Goal: Navigation & Orientation: Find specific page/section

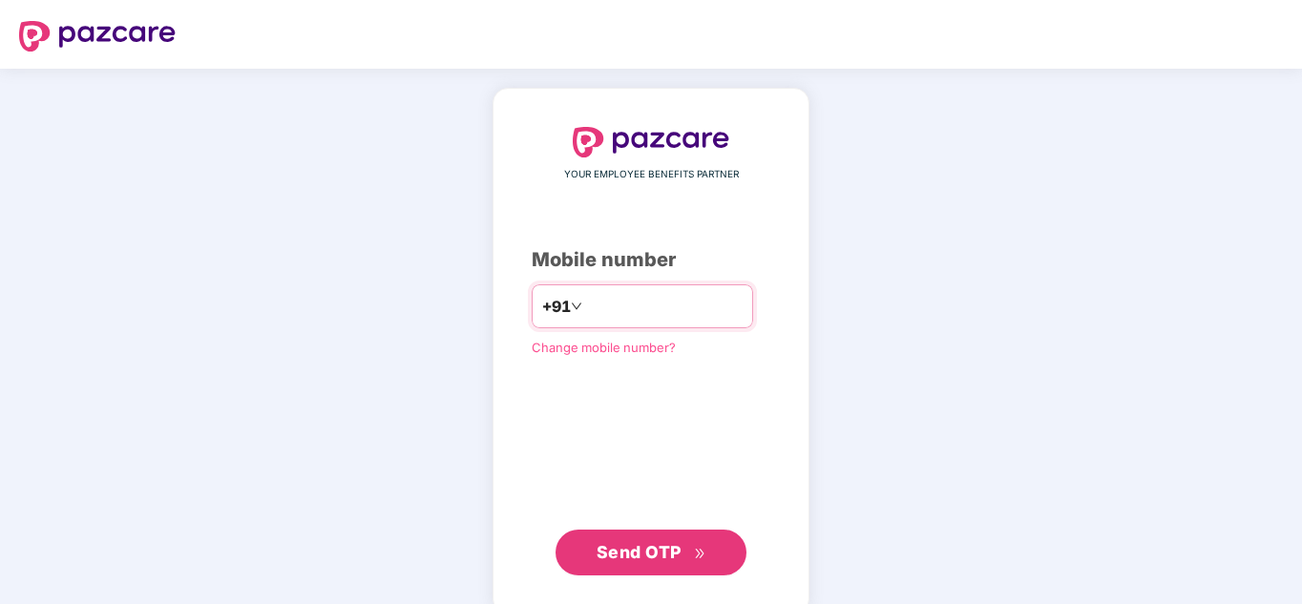
type input "**********"
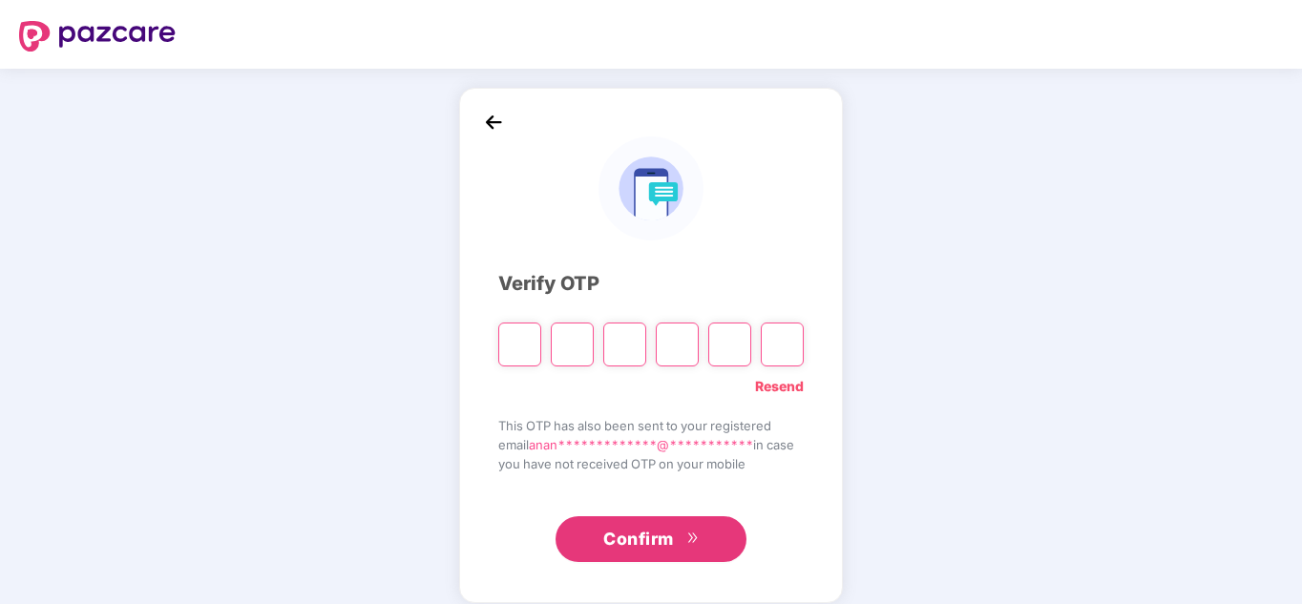
type input "*"
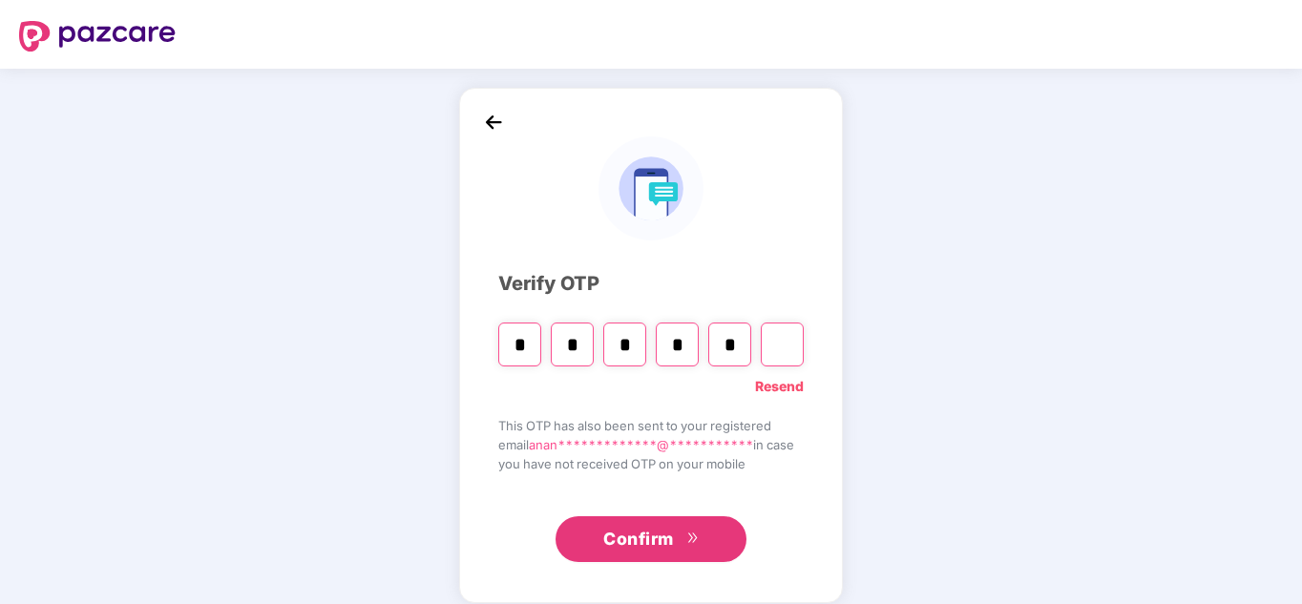
type input "*"
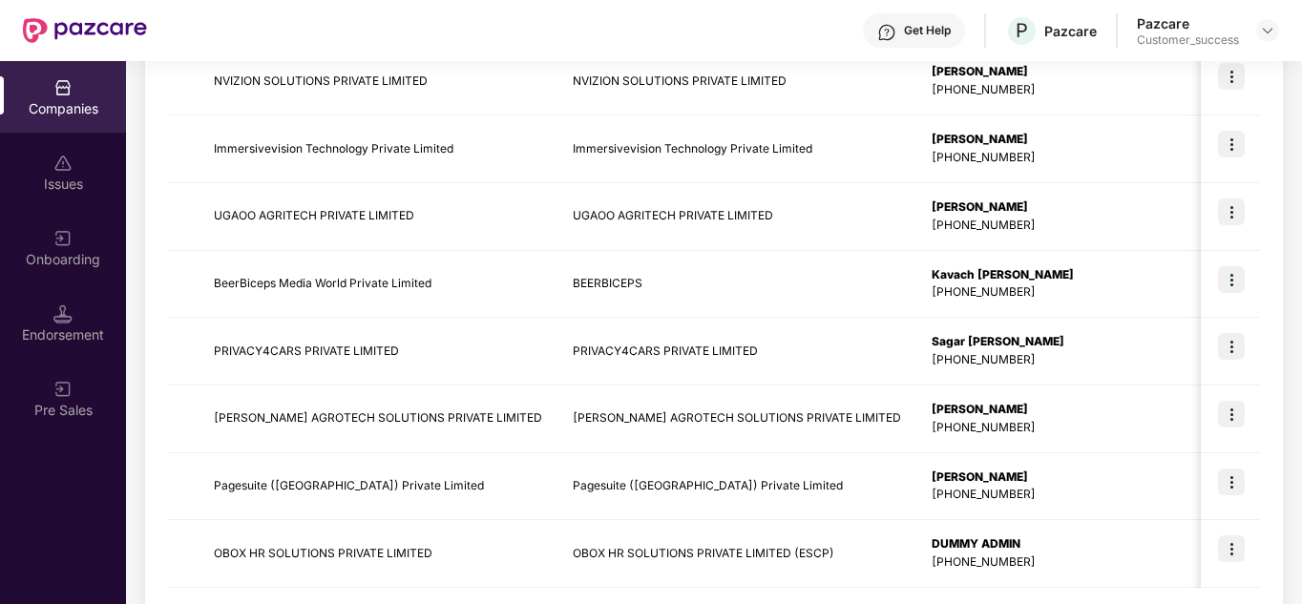
scroll to position [603, 0]
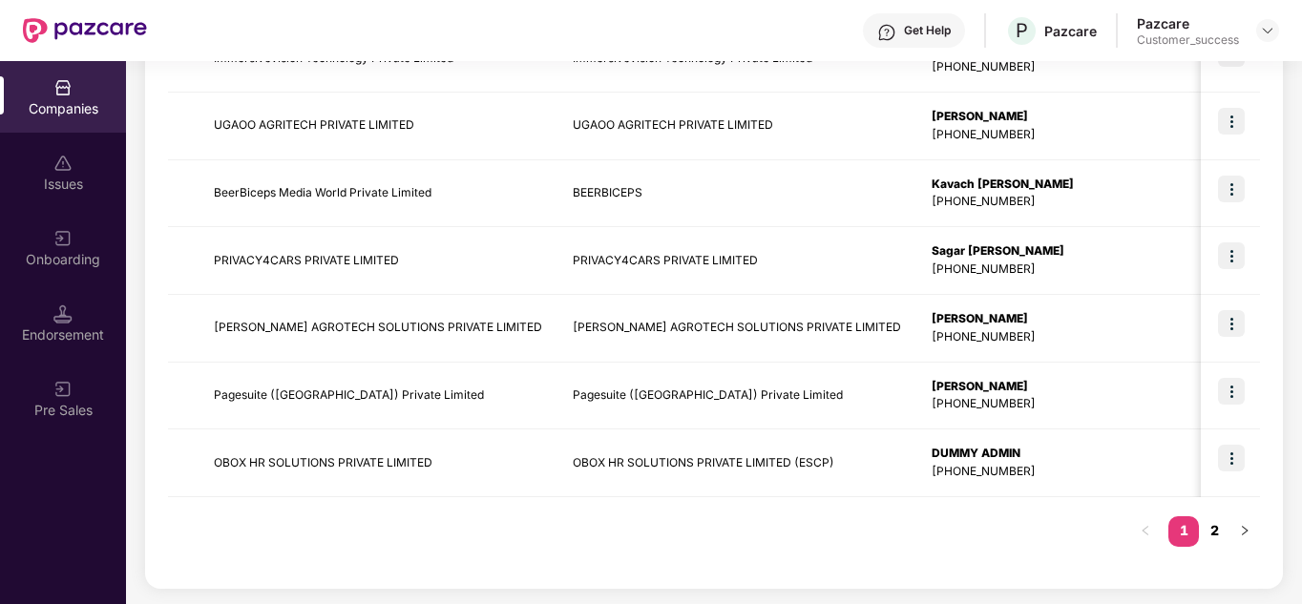
click at [1212, 539] on link "2" at bounding box center [1214, 531] width 31 height 29
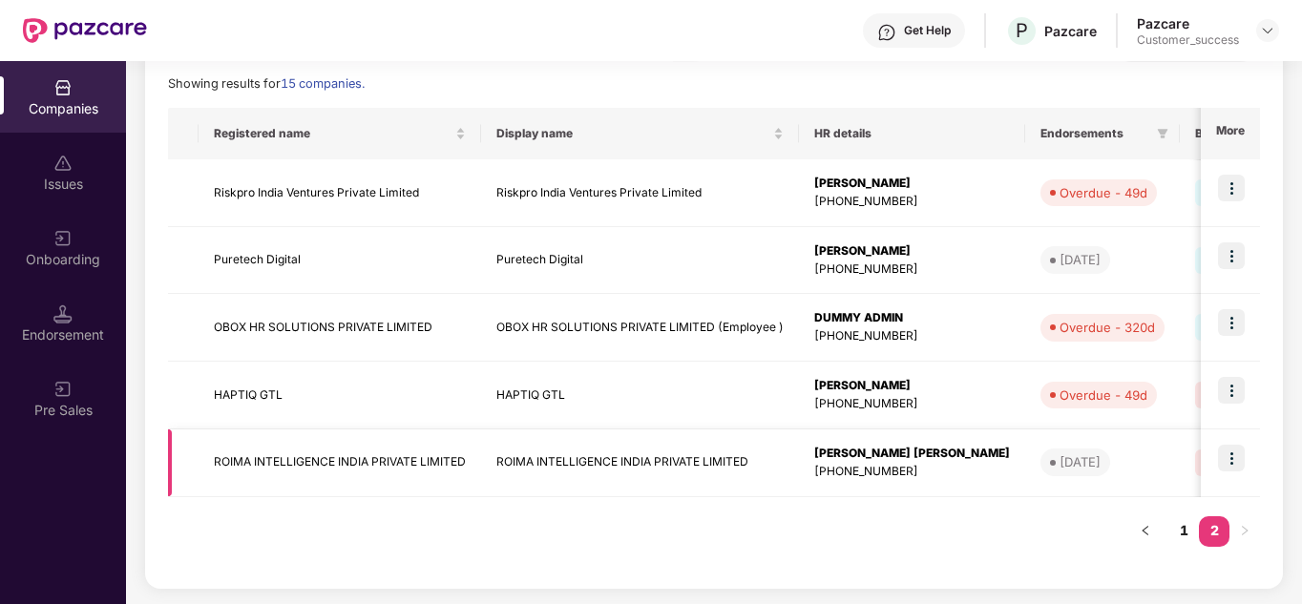
click at [1235, 462] on img at bounding box center [1231, 458] width 27 height 27
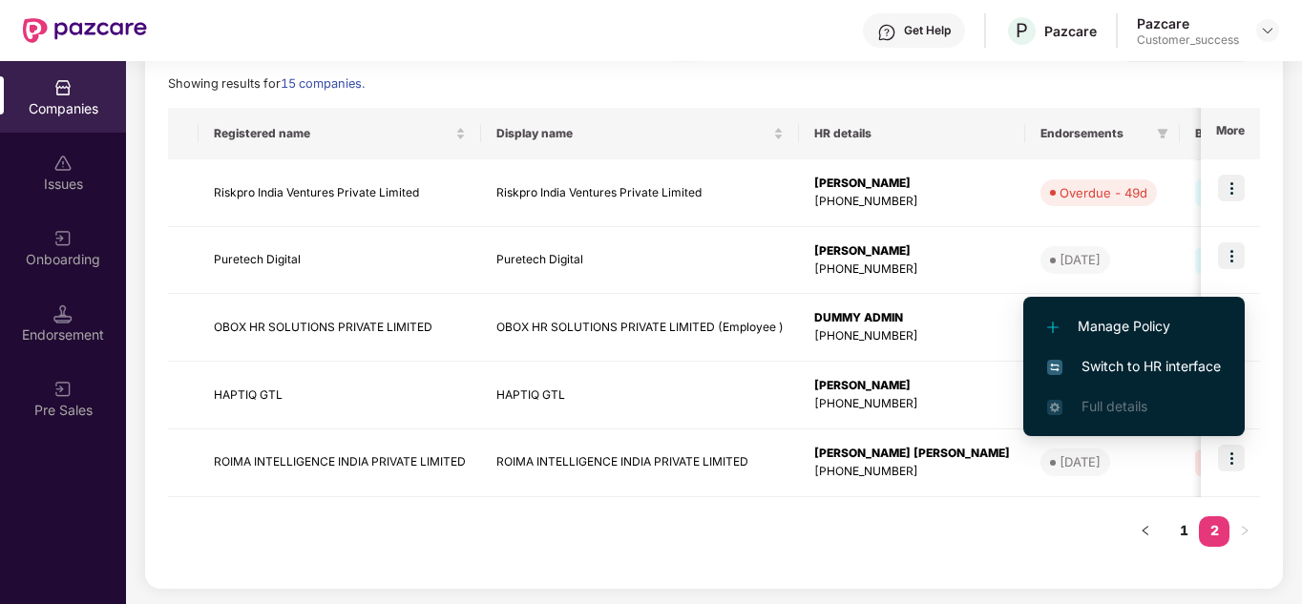
click at [1140, 376] on span "Switch to HR interface" at bounding box center [1134, 366] width 174 height 21
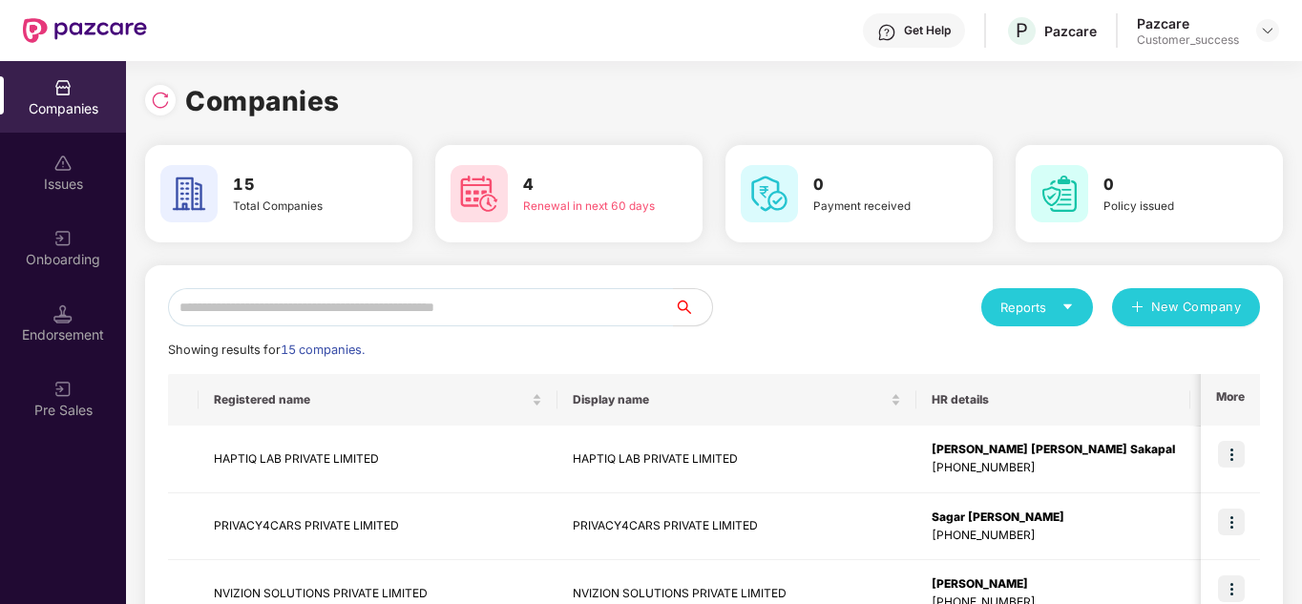
click at [821, 326] on div "Reports New Company" at bounding box center [987, 307] width 546 height 38
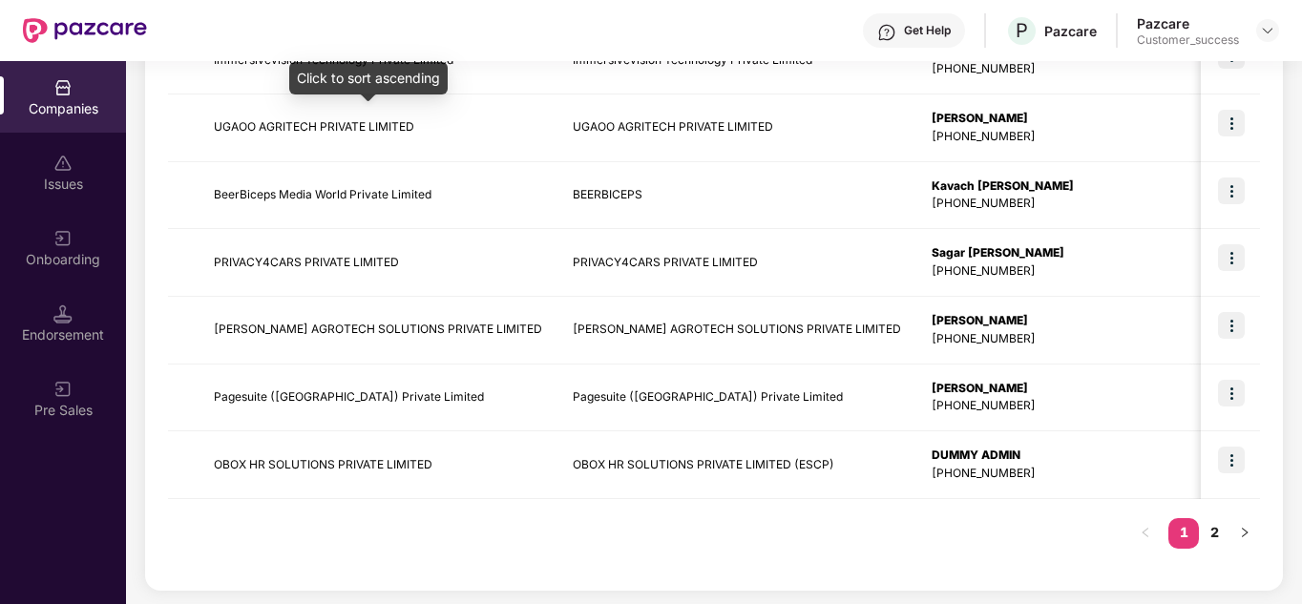
scroll to position [603, 0]
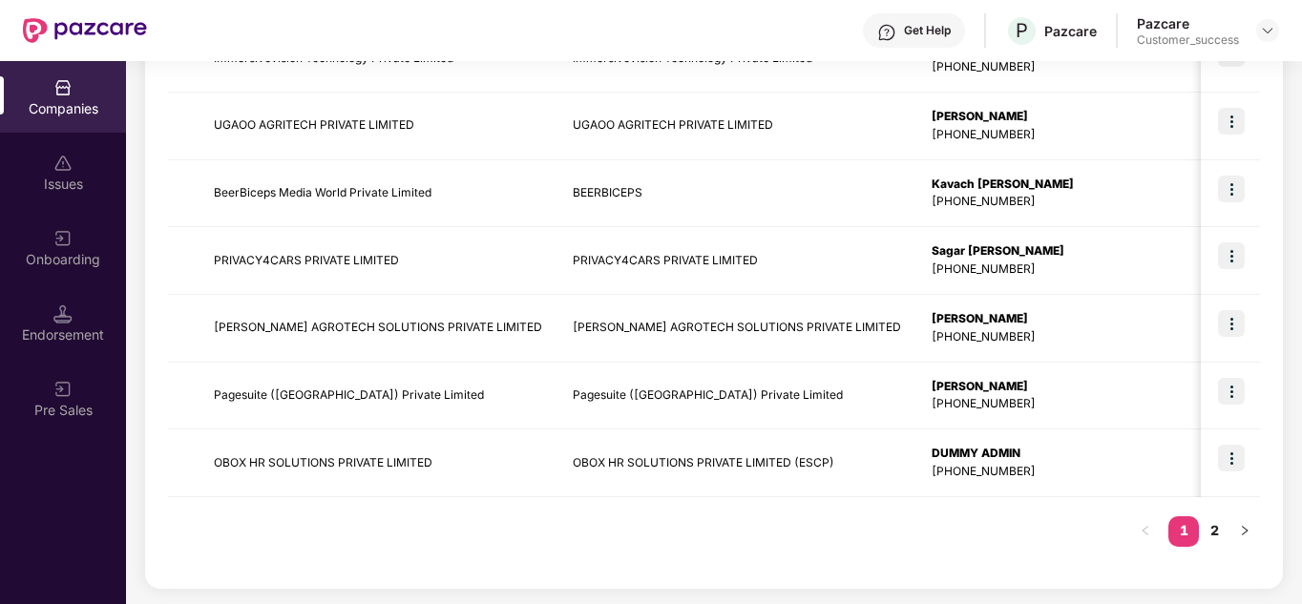
click at [833, 521] on div "Registered name Display name HR details Endorsements Benefits Earliest Renewal …" at bounding box center [714, 168] width 1092 height 795
click at [1220, 539] on link "2" at bounding box center [1214, 531] width 31 height 29
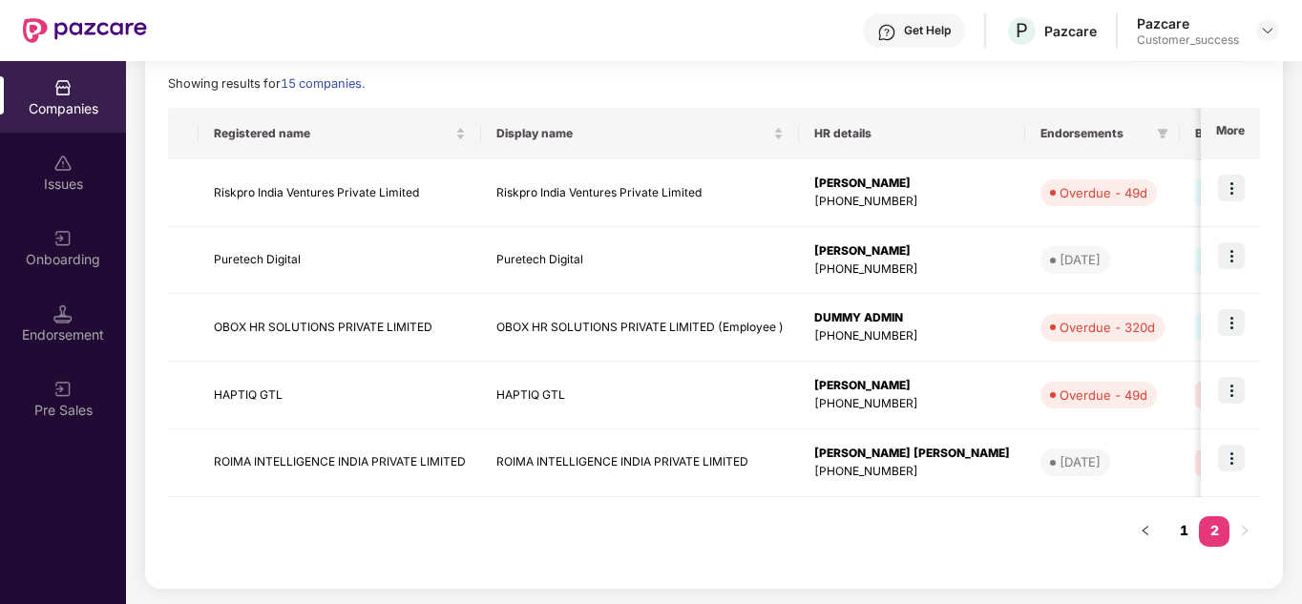
click at [1184, 535] on link "1" at bounding box center [1184, 531] width 31 height 29
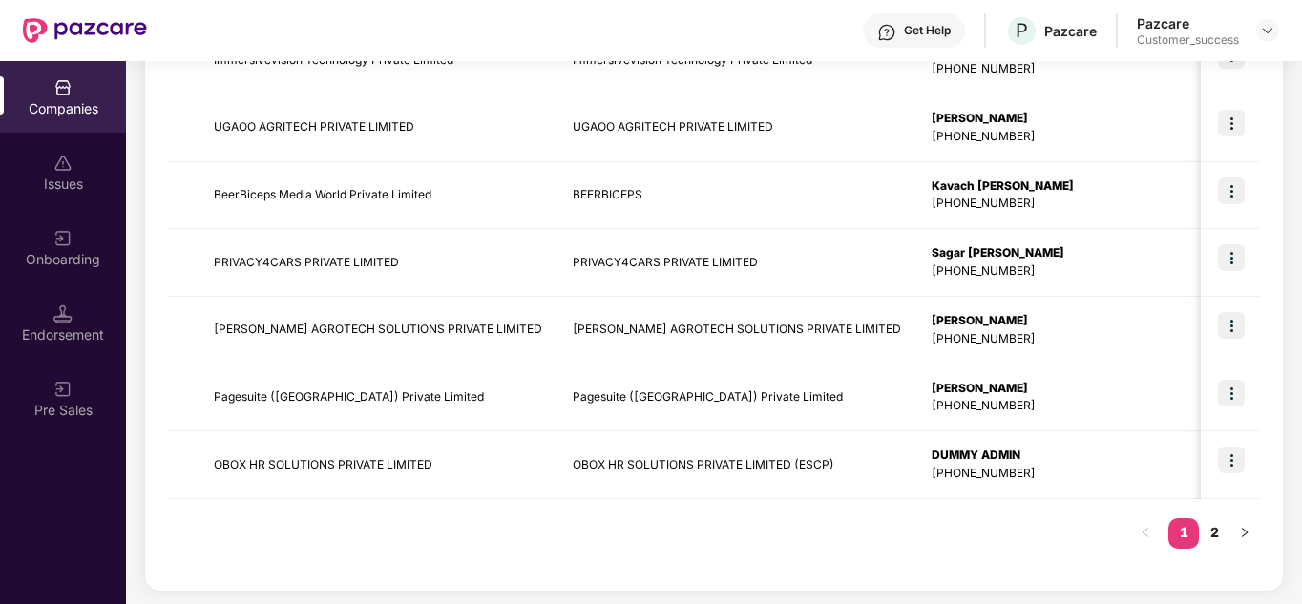
scroll to position [603, 0]
click at [1219, 532] on link "2" at bounding box center [1214, 531] width 31 height 29
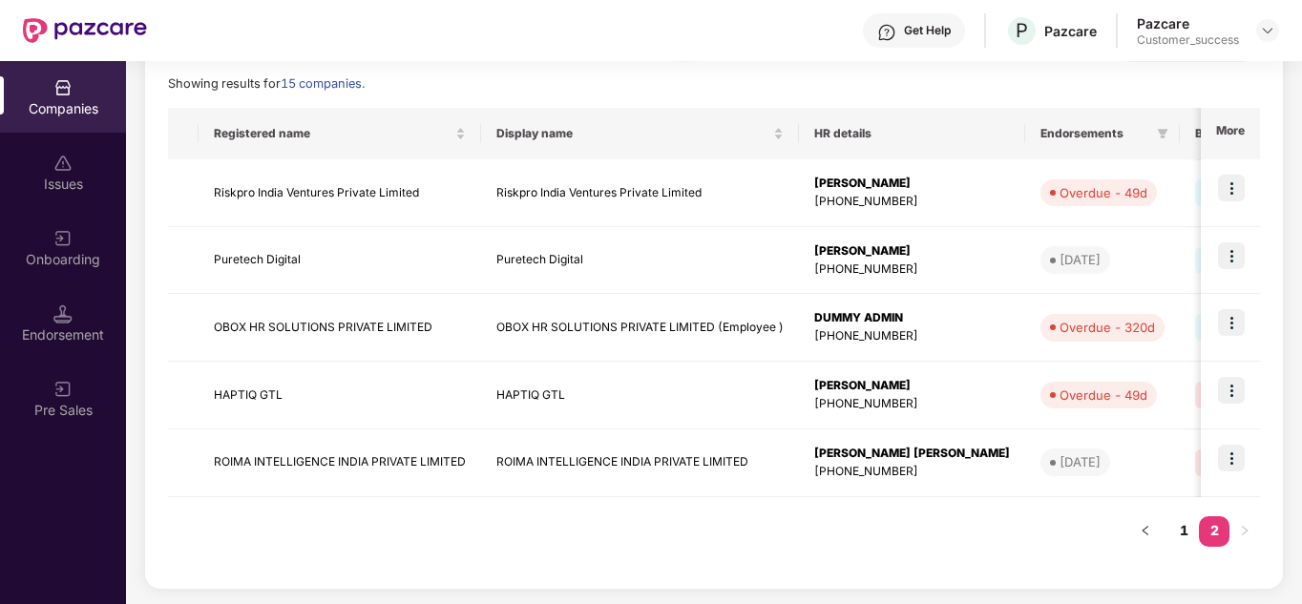
scroll to position [266, 0]
click at [1175, 531] on link "1" at bounding box center [1184, 531] width 31 height 29
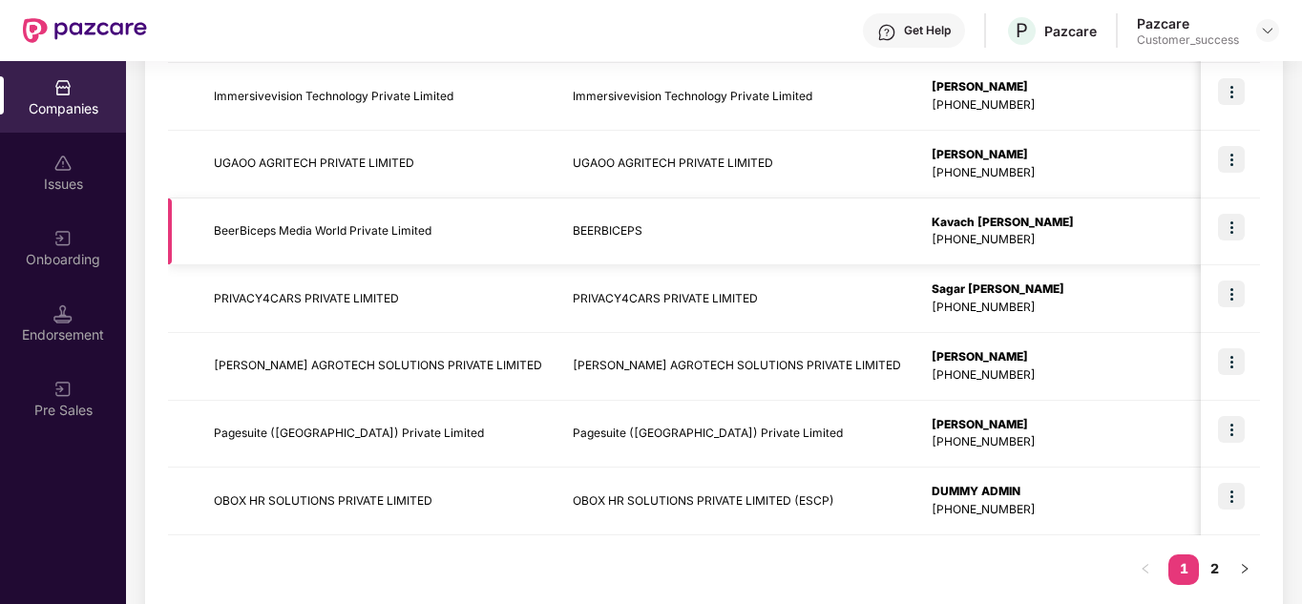
scroll to position [603, 0]
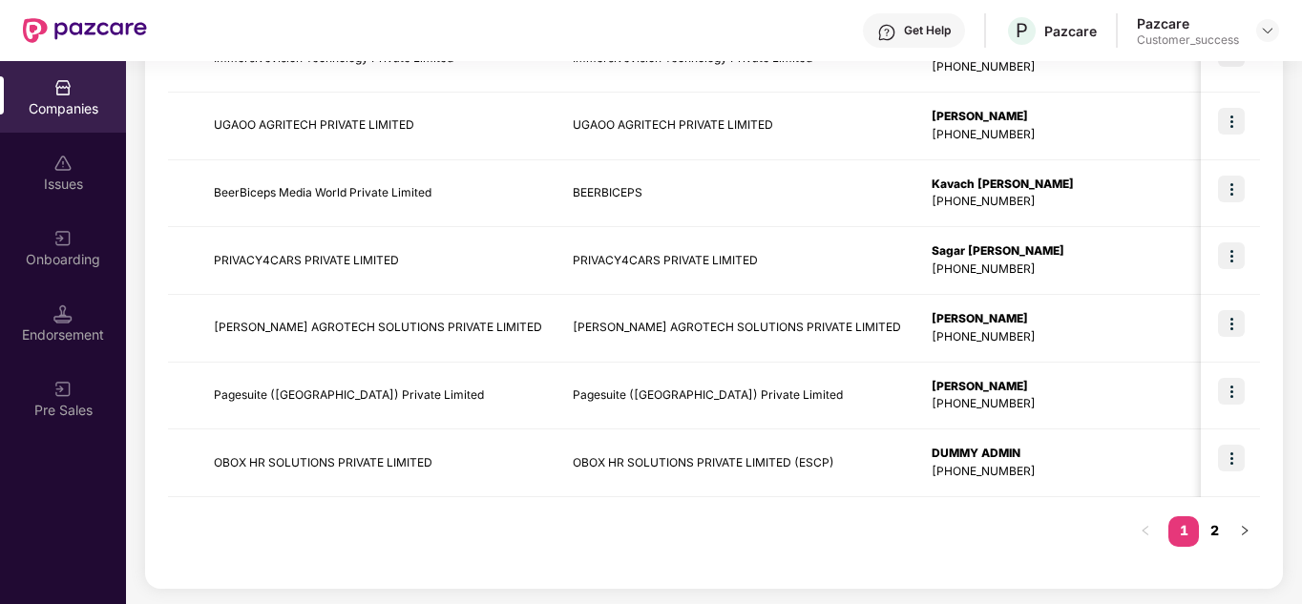
click at [1217, 525] on link "2" at bounding box center [1214, 531] width 31 height 29
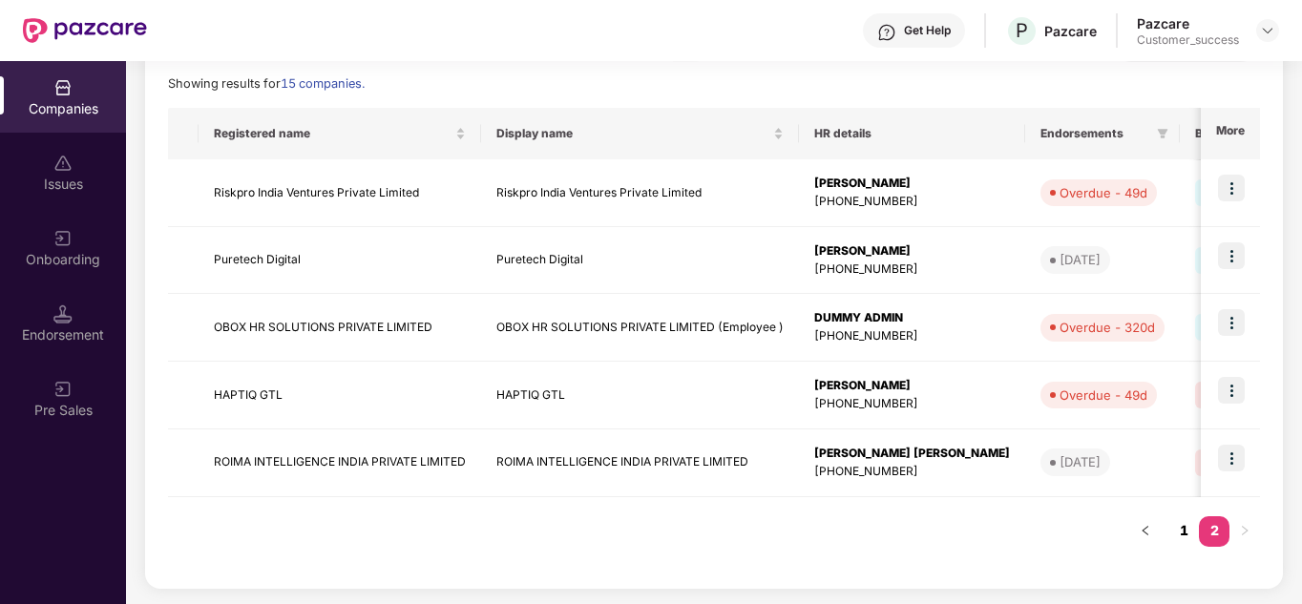
click at [1182, 527] on link "1" at bounding box center [1184, 531] width 31 height 29
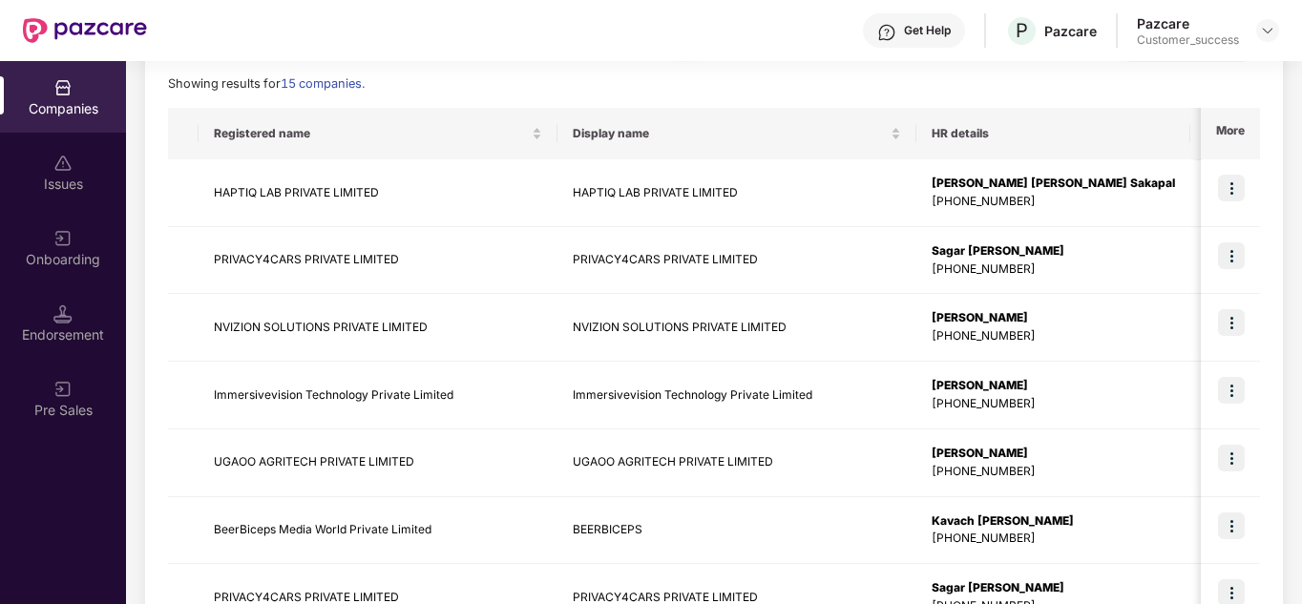
click at [809, 95] on div "Reports New Company Showing results for 15 companies. Registered name Display n…" at bounding box center [714, 462] width 1092 height 881
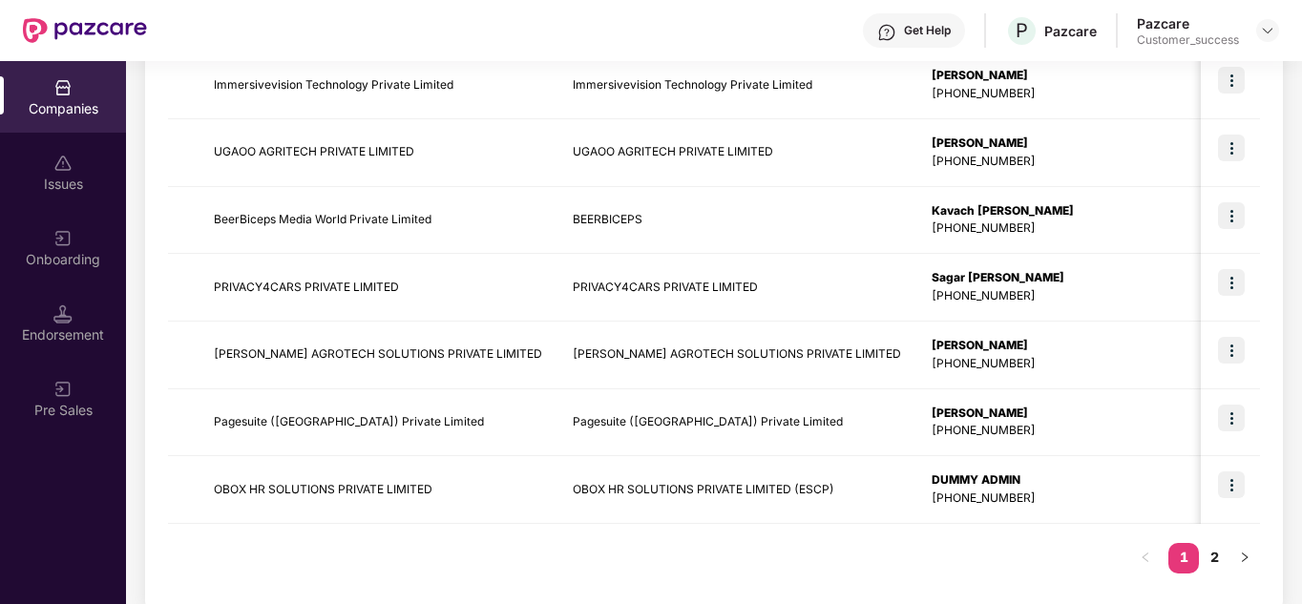
scroll to position [603, 0]
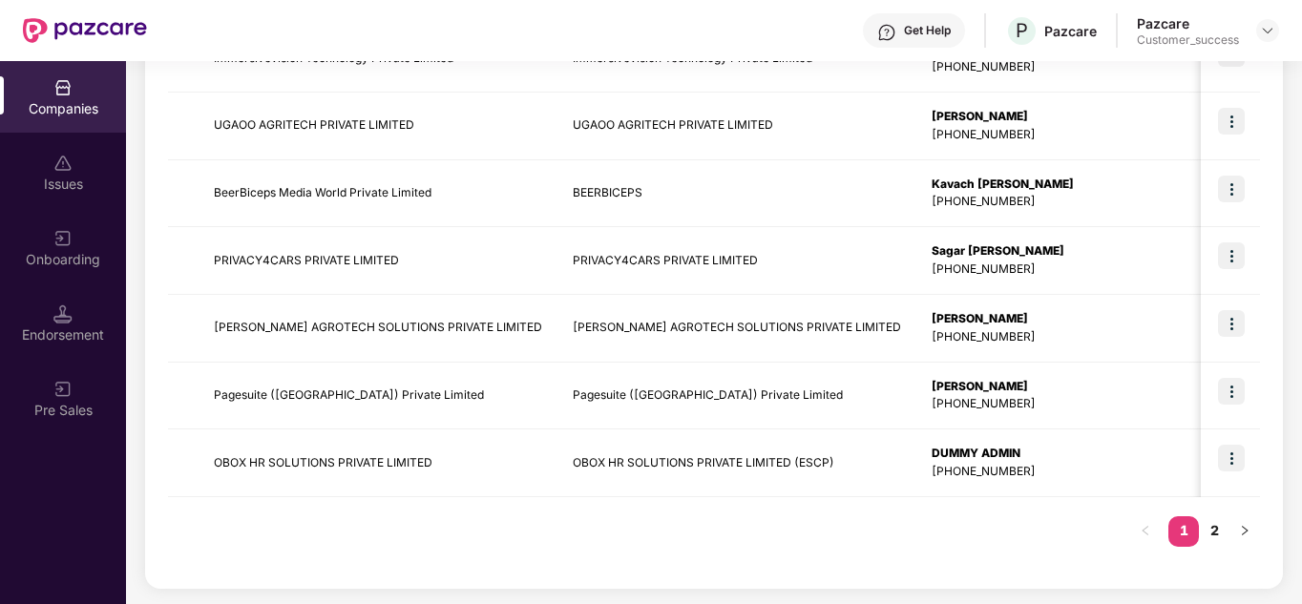
click at [591, 543] on div "Registered name Display name HR details Endorsements Benefits Earliest Renewal …" at bounding box center [714, 168] width 1092 height 795
click at [1047, 538] on div "Registered name Display name HR details Endorsements Benefits Earliest Renewal …" at bounding box center [714, 168] width 1092 height 795
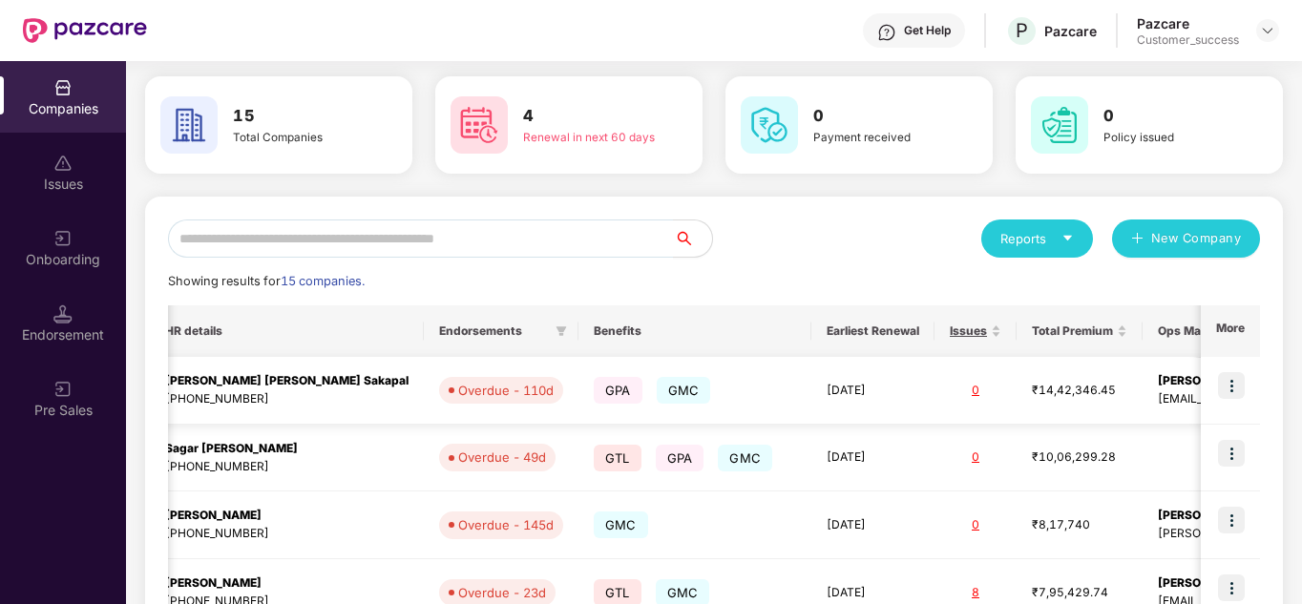
scroll to position [0, 729]
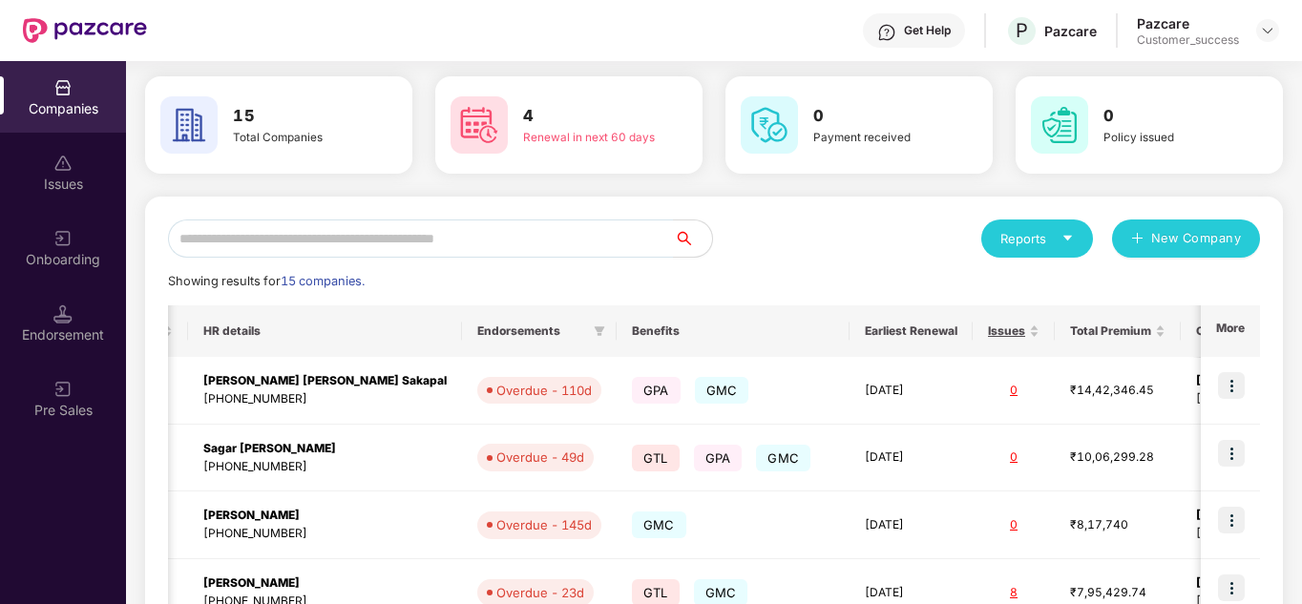
drag, startPoint x: 834, startPoint y: 389, endPoint x: 839, endPoint y: 254, distance: 134.8
click at [817, 255] on div "Reports New Company" at bounding box center [987, 239] width 546 height 38
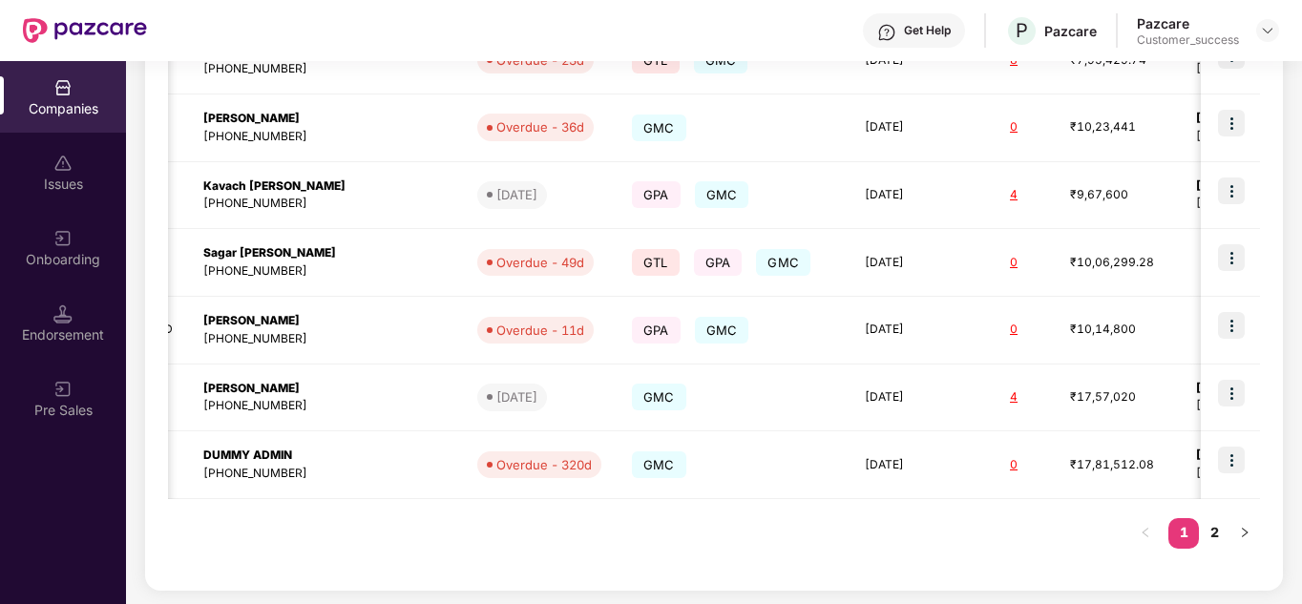
scroll to position [603, 0]
click at [690, 539] on div "Registered name Display name HR details Endorsements Benefits Earliest Renewal …" at bounding box center [714, 168] width 1092 height 795
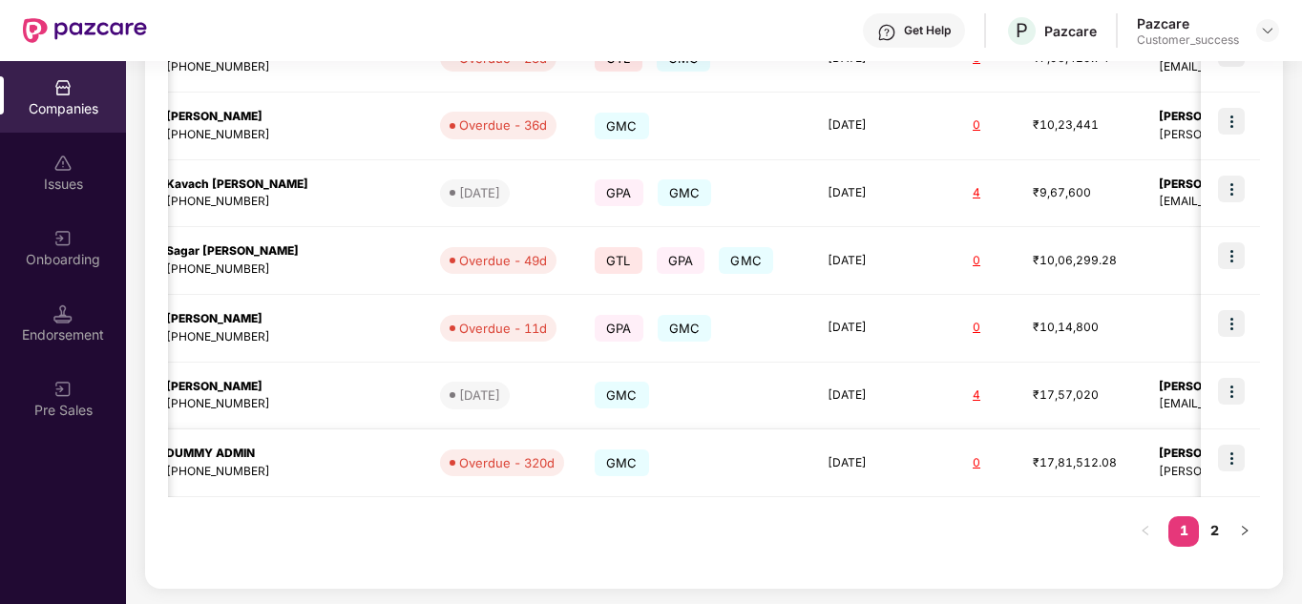
scroll to position [0, 2]
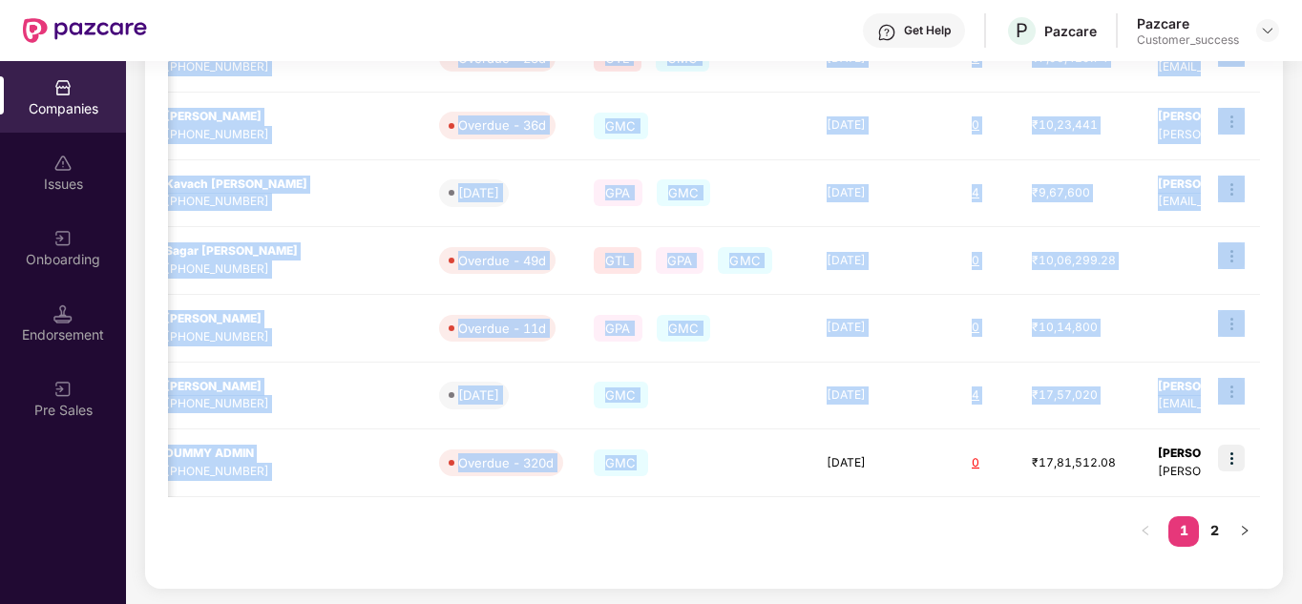
drag, startPoint x: 678, startPoint y: 458, endPoint x: 788, endPoint y: 519, distance: 125.7
click at [788, 519] on div "Registered name Display name HR details Endorsements Benefits Earliest Renewal …" at bounding box center [714, 168] width 1092 height 795
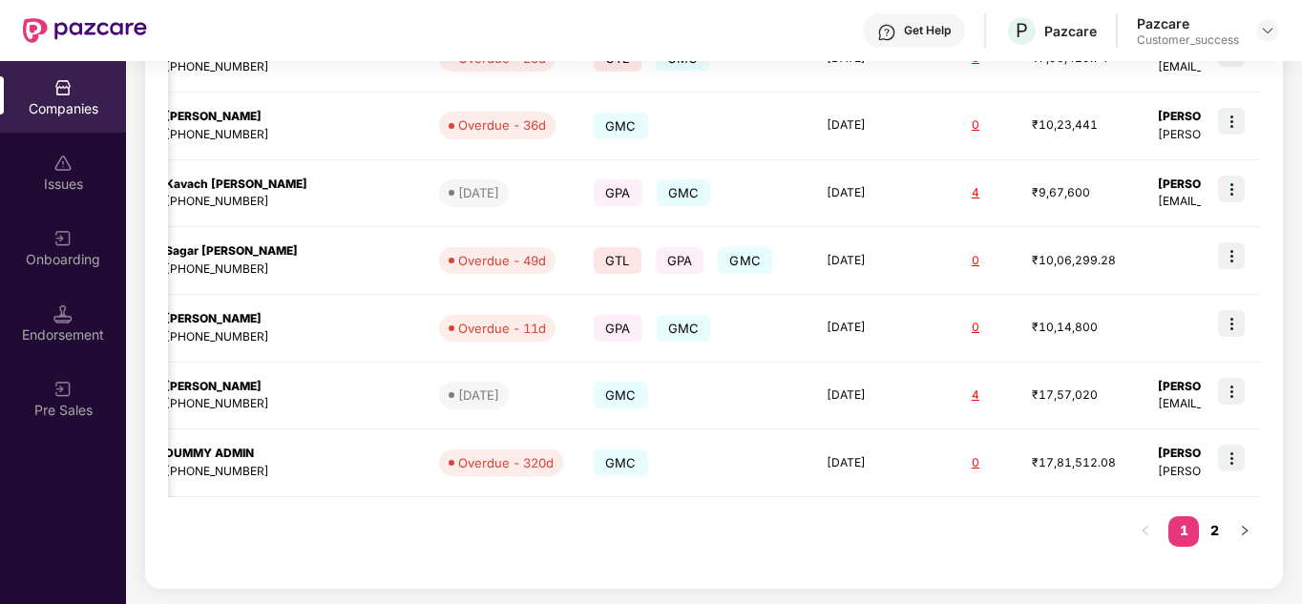
click at [1215, 524] on link "2" at bounding box center [1214, 531] width 31 height 29
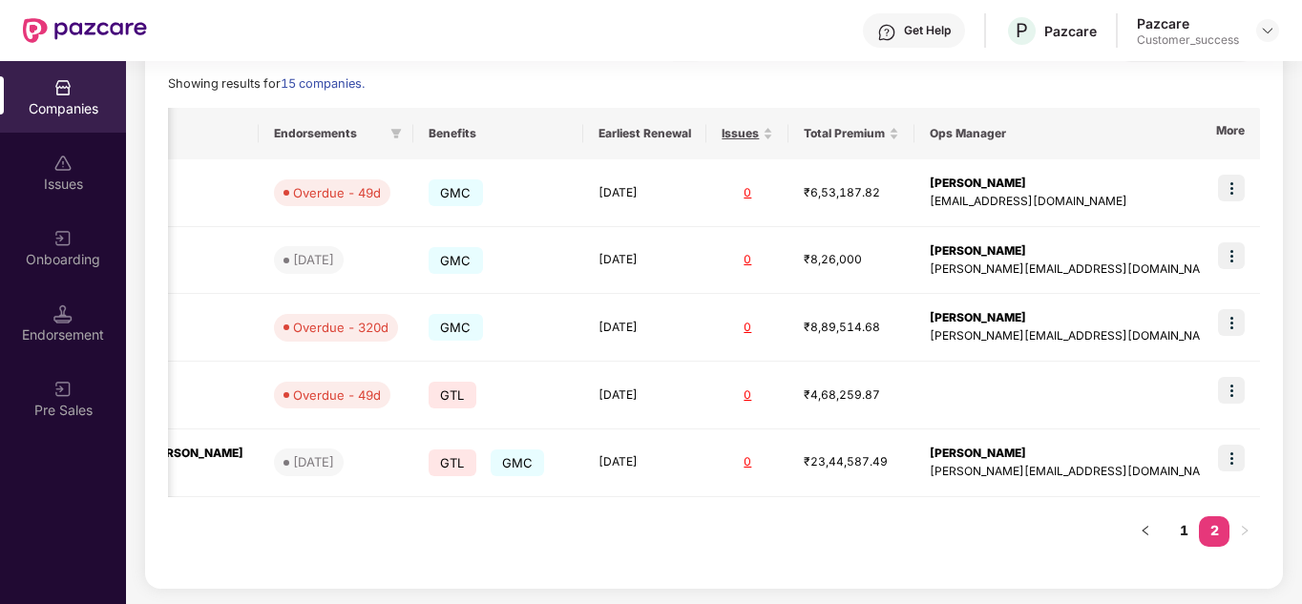
scroll to position [266, 0]
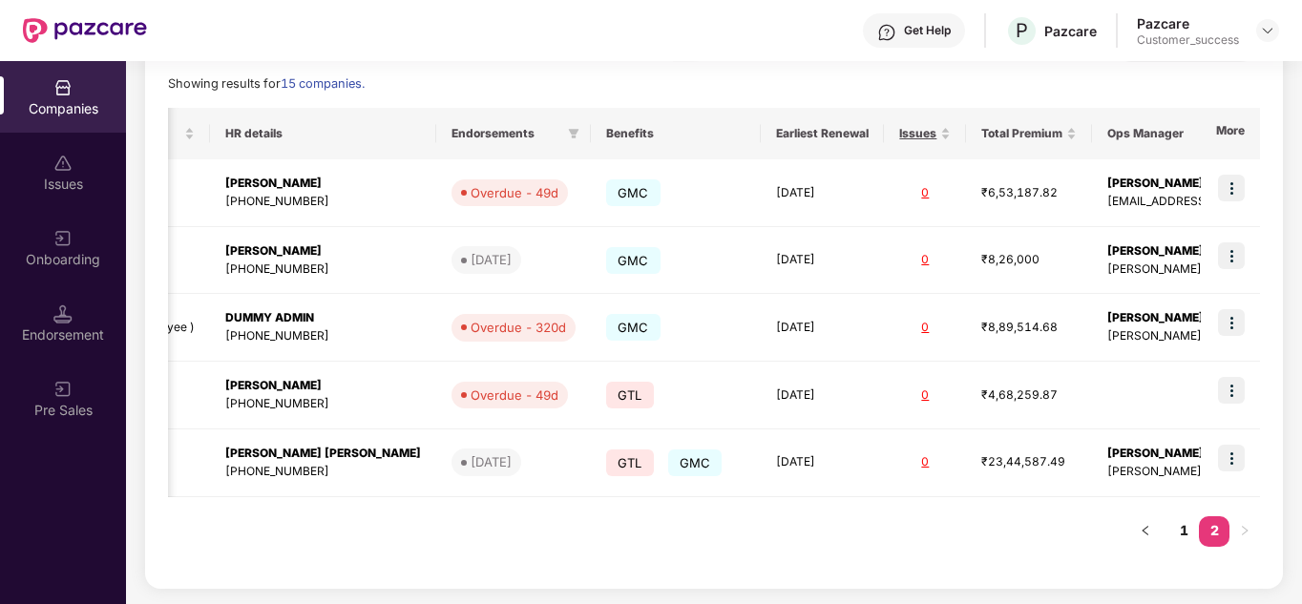
click at [686, 87] on div "Showing results for 15 companies." at bounding box center [714, 83] width 1092 height 19
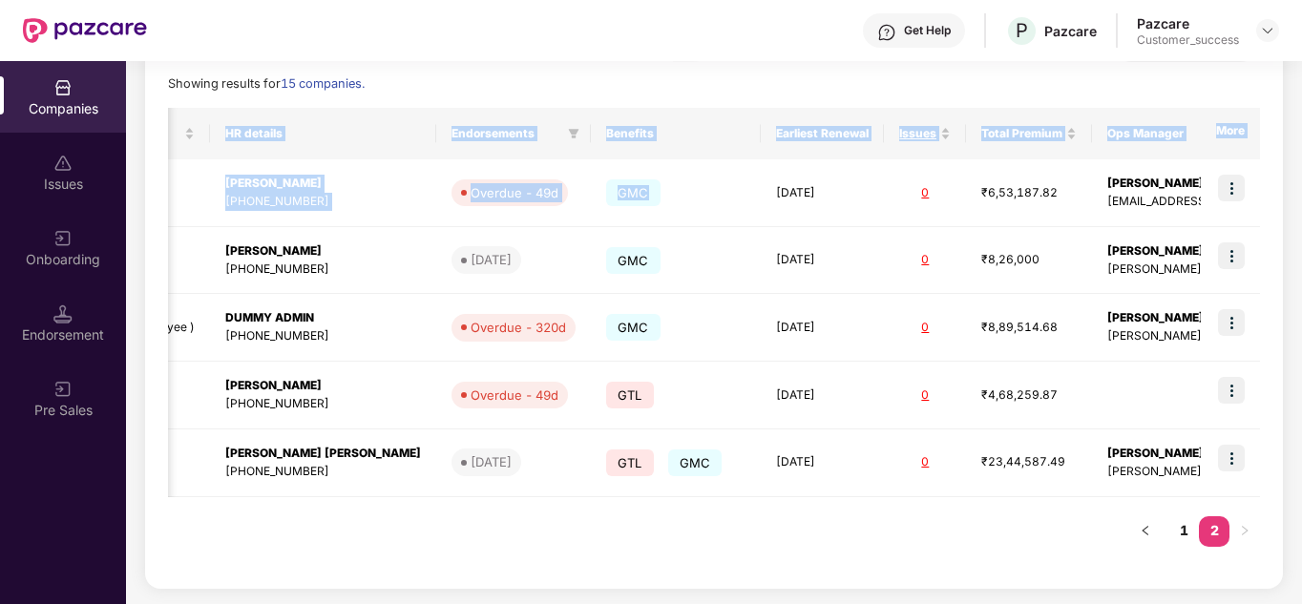
drag, startPoint x: 677, startPoint y: 180, endPoint x: 717, endPoint y: 509, distance: 330.9
click at [717, 509] on div "Registered name Display name HR details Endorsements Benefits Earliest Renewal …" at bounding box center [714, 336] width 1092 height 457
click at [699, 531] on div "Registered name Display name HR details Endorsements Benefits Earliest Renewal …" at bounding box center [714, 336] width 1092 height 457
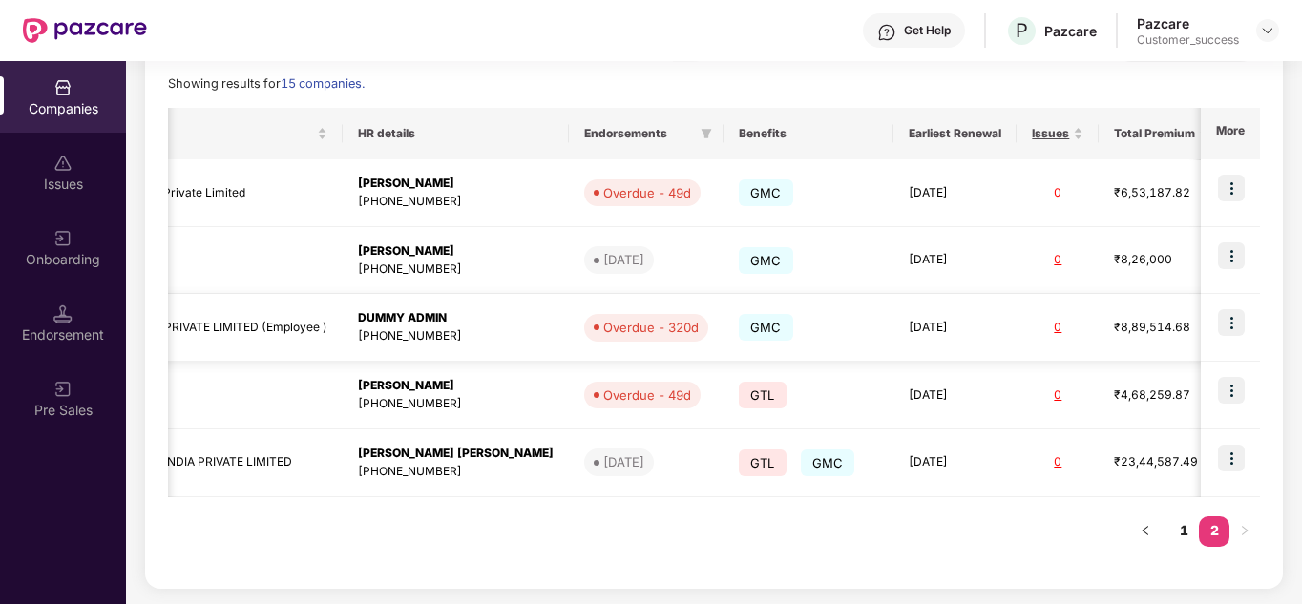
scroll to position [0, 458]
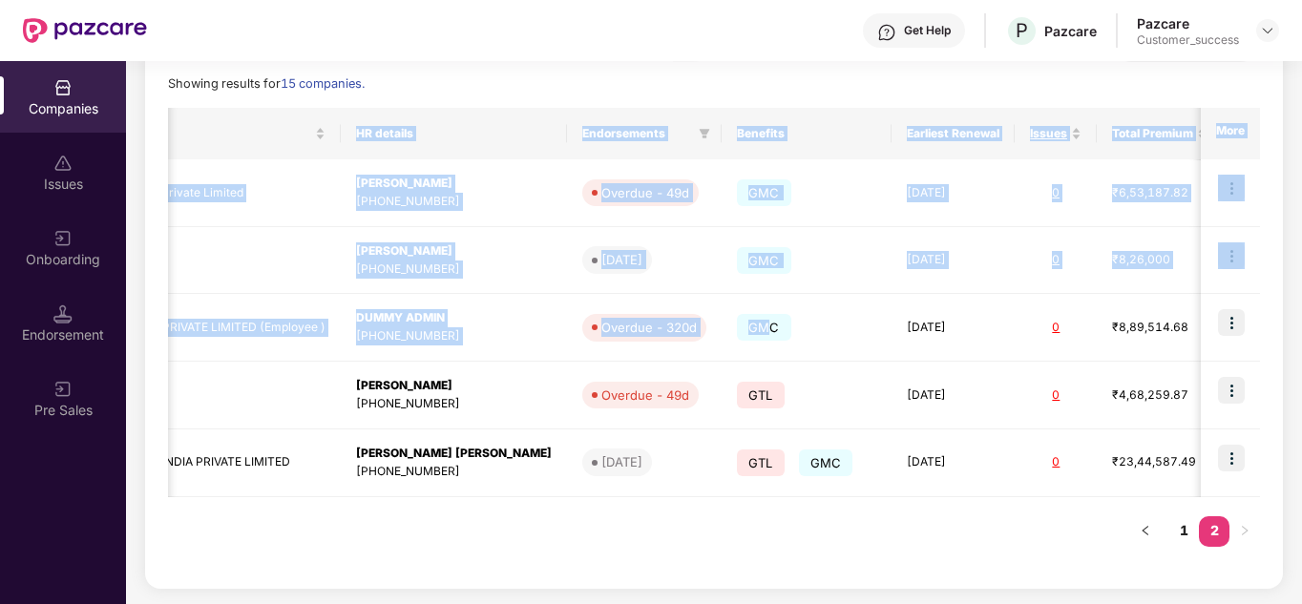
drag, startPoint x: 694, startPoint y: 349, endPoint x: 764, endPoint y: 535, distance: 198.8
click at [764, 535] on div "Registered name Display name HR details Endorsements Benefits Earliest Renewal …" at bounding box center [714, 336] width 1092 height 457
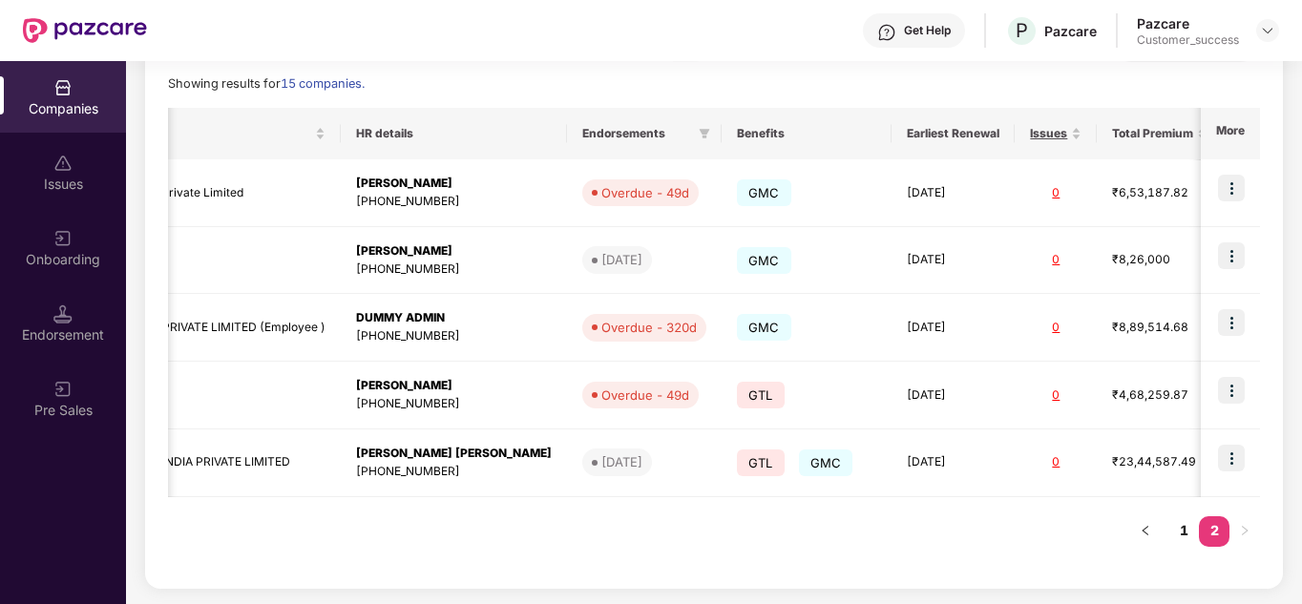
click at [1200, 533] on link "2" at bounding box center [1214, 531] width 31 height 29
click at [1191, 529] on link "1" at bounding box center [1184, 531] width 31 height 29
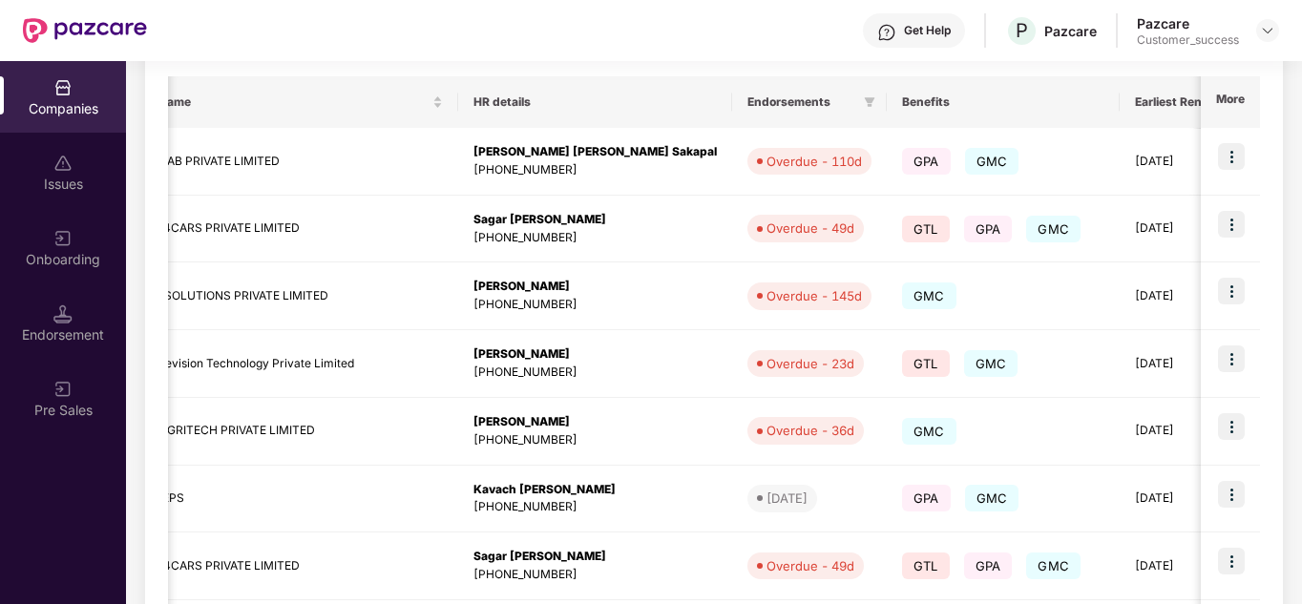
scroll to position [260, 0]
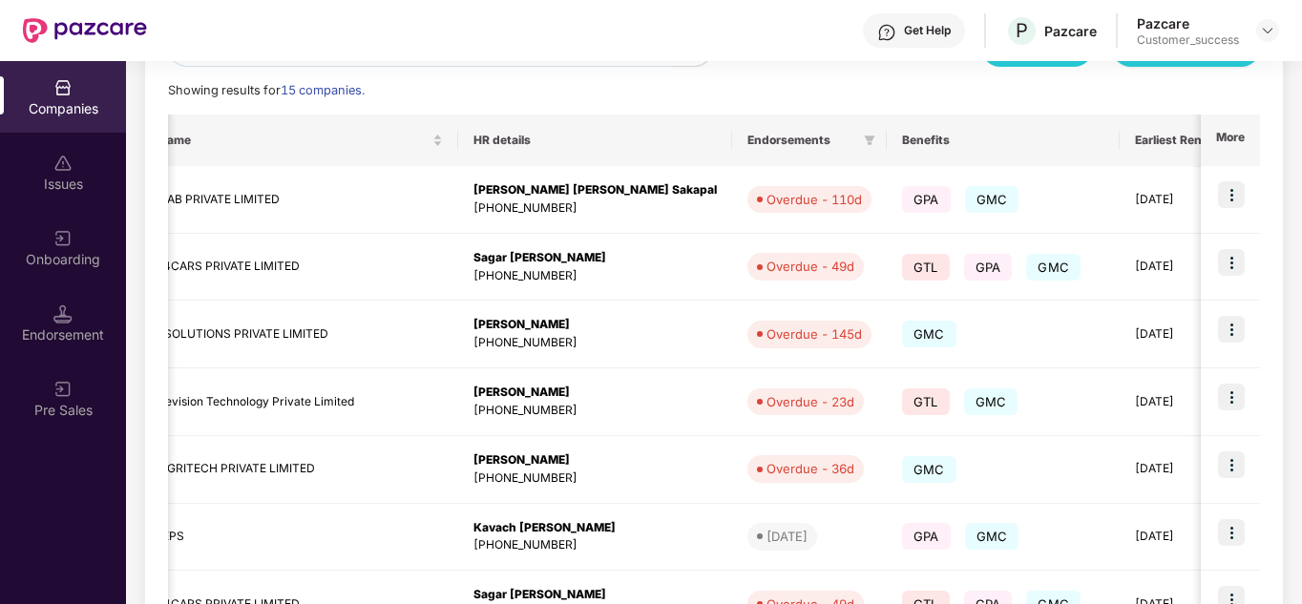
click at [678, 97] on div "Showing results for 15 companies." at bounding box center [714, 90] width 1092 height 19
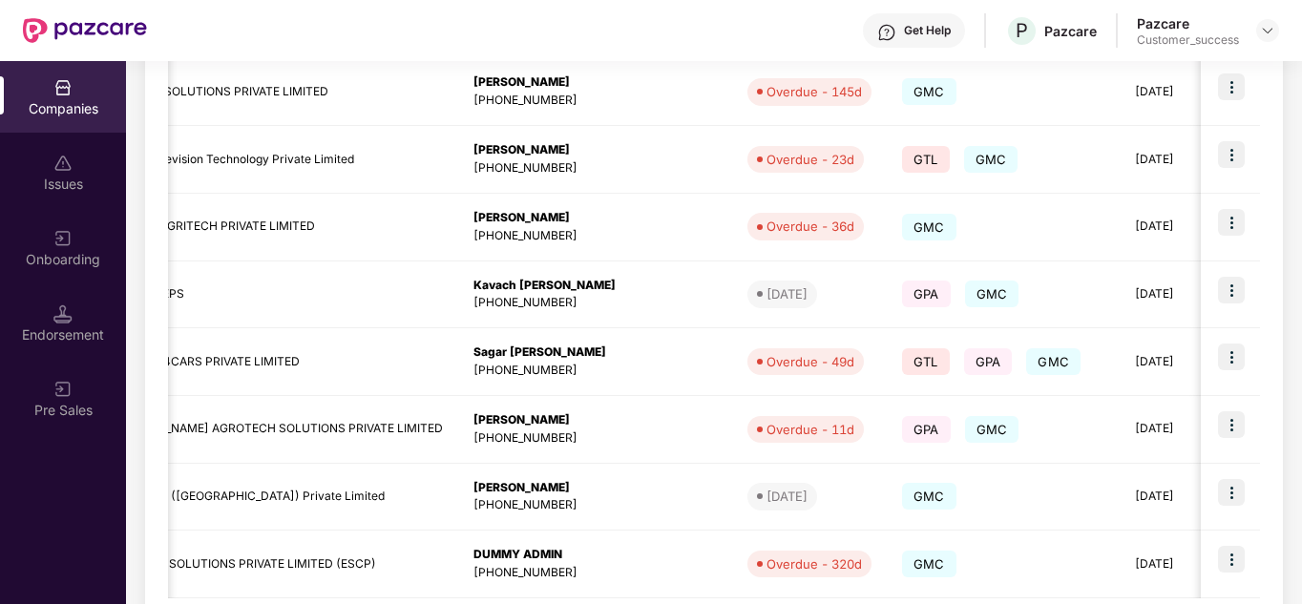
scroll to position [603, 0]
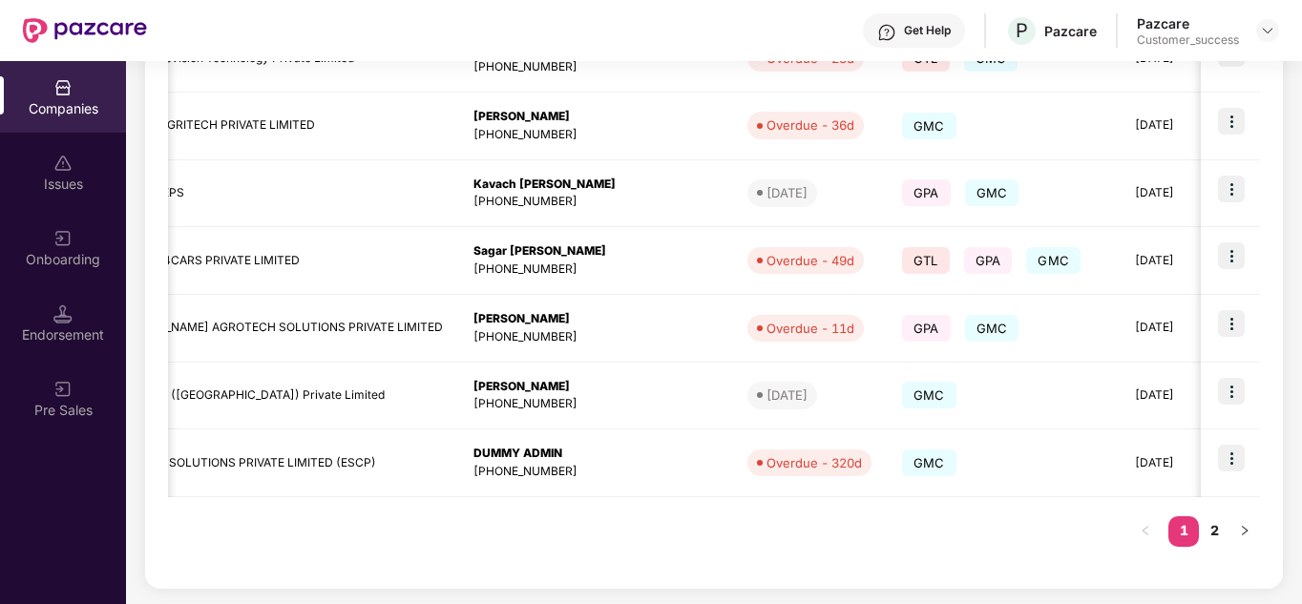
click at [598, 541] on div "Registered name Display name HR details Endorsements Benefits Earliest Renewal …" at bounding box center [714, 168] width 1092 height 795
click at [829, 547] on div "Registered name Display name HR details Endorsements Benefits Earliest Renewal …" at bounding box center [714, 168] width 1092 height 795
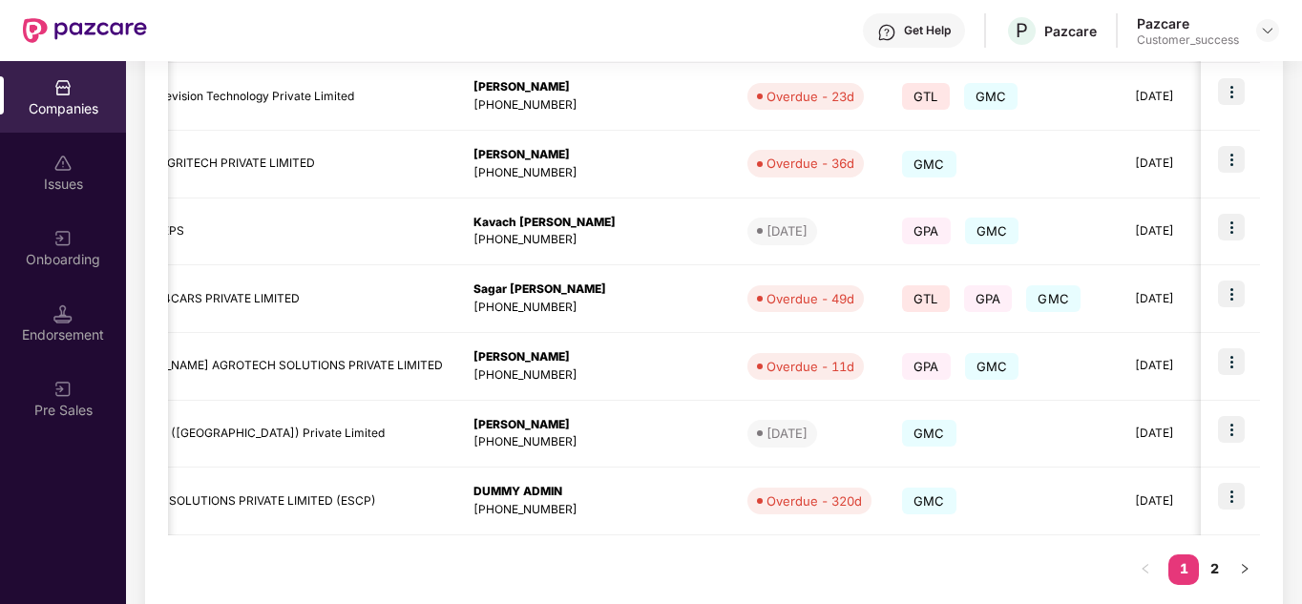
scroll to position [603, 0]
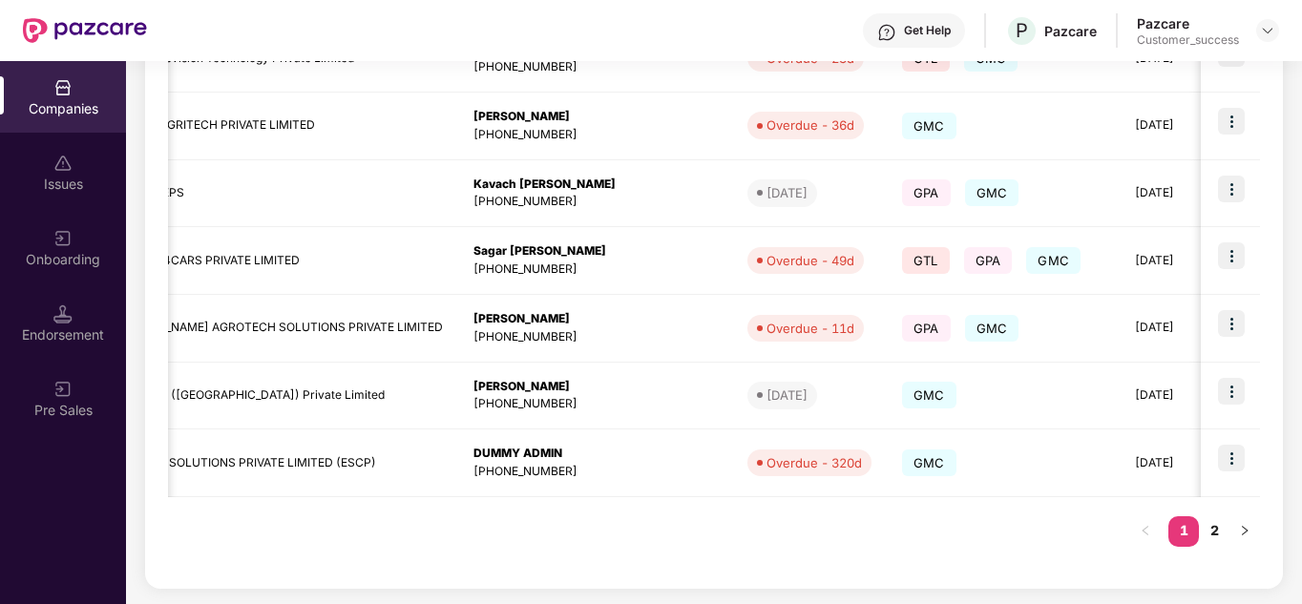
click at [779, 530] on div "Registered name Display name HR details Endorsements Benefits Earliest Renewal …" at bounding box center [714, 168] width 1092 height 795
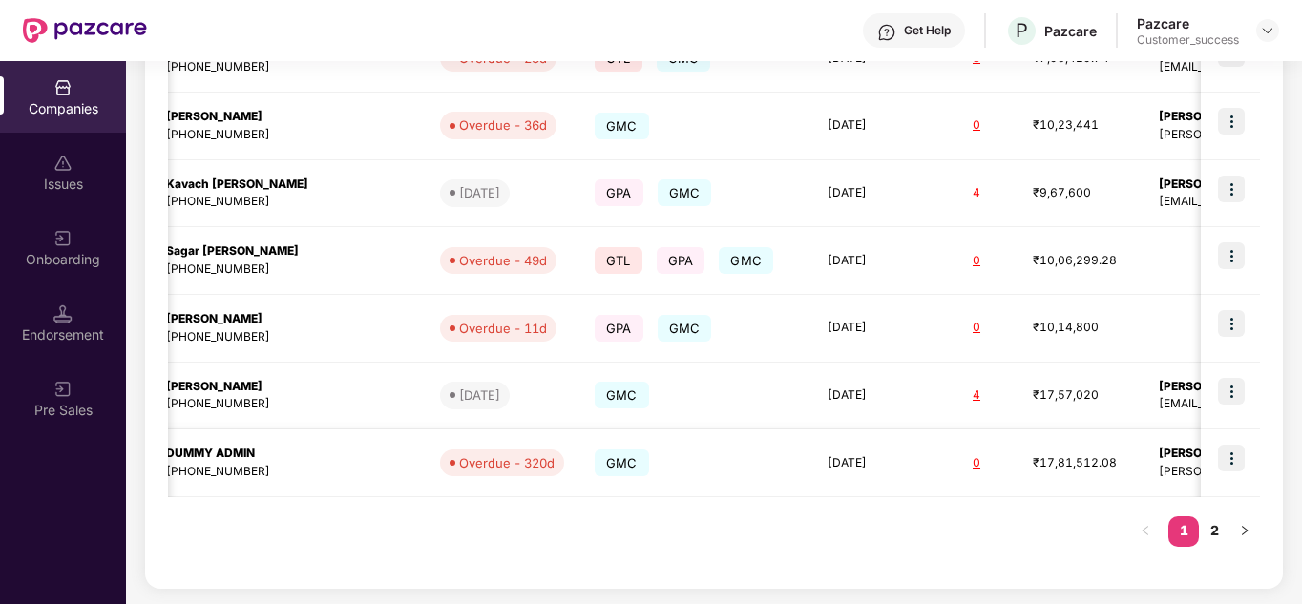
scroll to position [0, 2]
click at [584, 478] on tr "OBOX HR SOLUTIONS PRIVATE LIMITED OBOX HR SOLUTIONS PRIVATE LIMITED (ESCP) DUMM…" at bounding box center [463, 464] width 2124 height 68
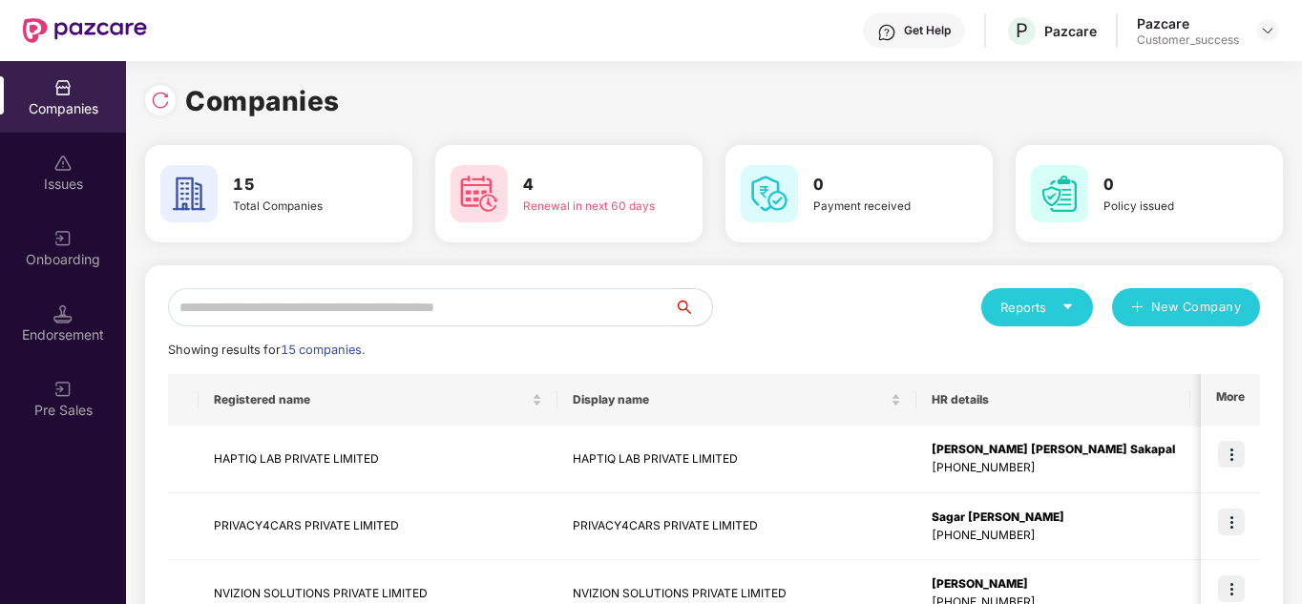
scroll to position [0, 2]
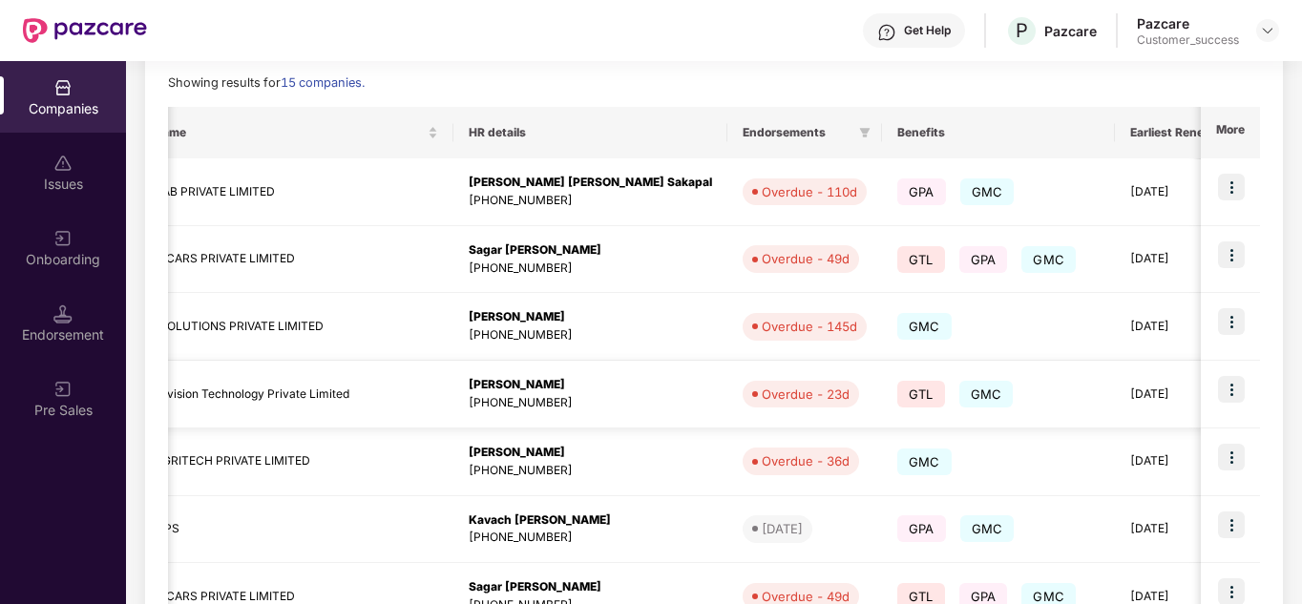
scroll to position [0, 497]
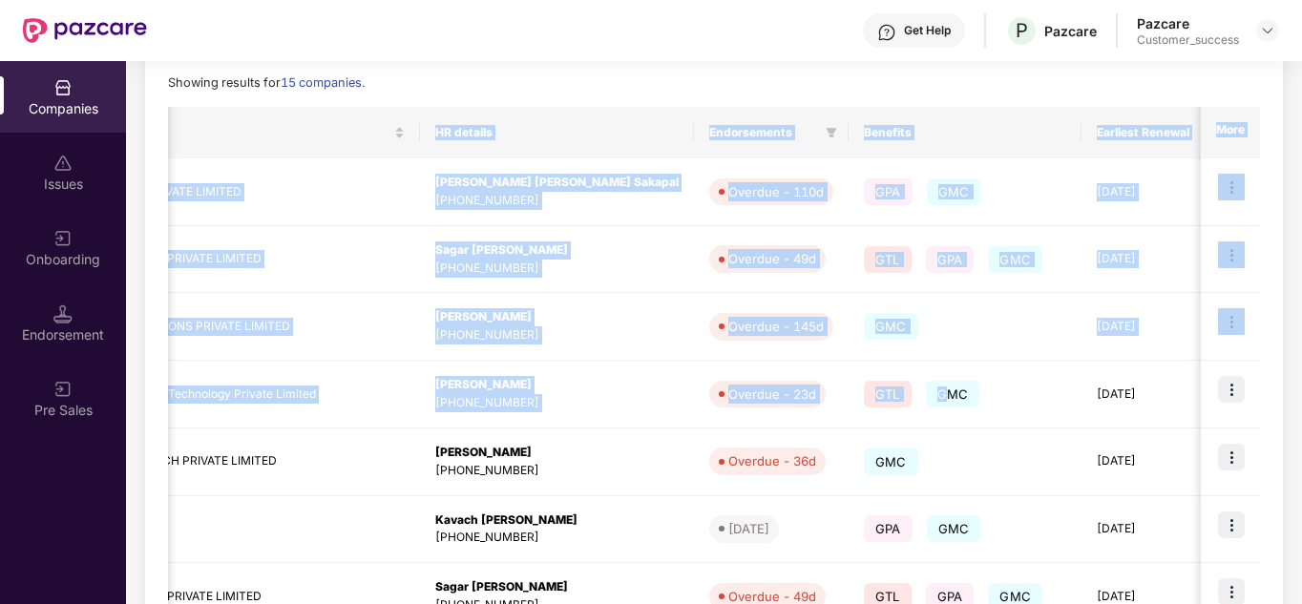
drag, startPoint x: 818, startPoint y: 390, endPoint x: 814, endPoint y: 92, distance: 297.9
click at [814, 92] on div "Reports New Company Showing results for 15 companies. Registered name Display n…" at bounding box center [714, 461] width 1092 height 881
click at [814, 92] on div "Showing results for 15 companies." at bounding box center [714, 83] width 1092 height 19
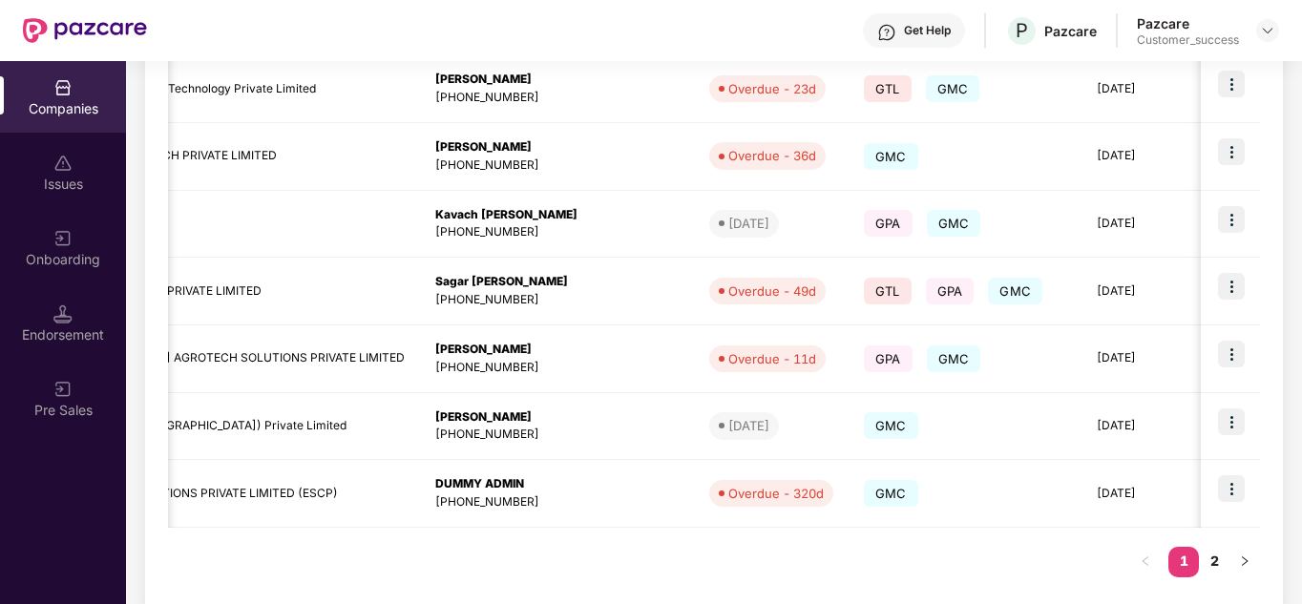
scroll to position [603, 0]
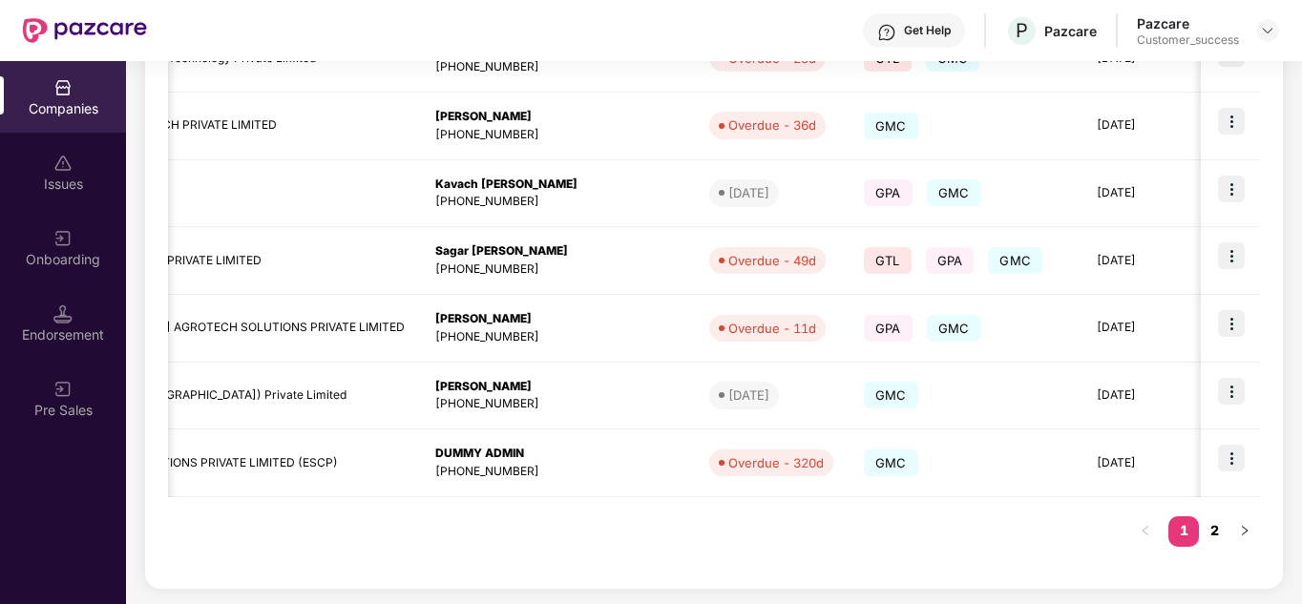
click at [1208, 537] on link "2" at bounding box center [1214, 531] width 31 height 29
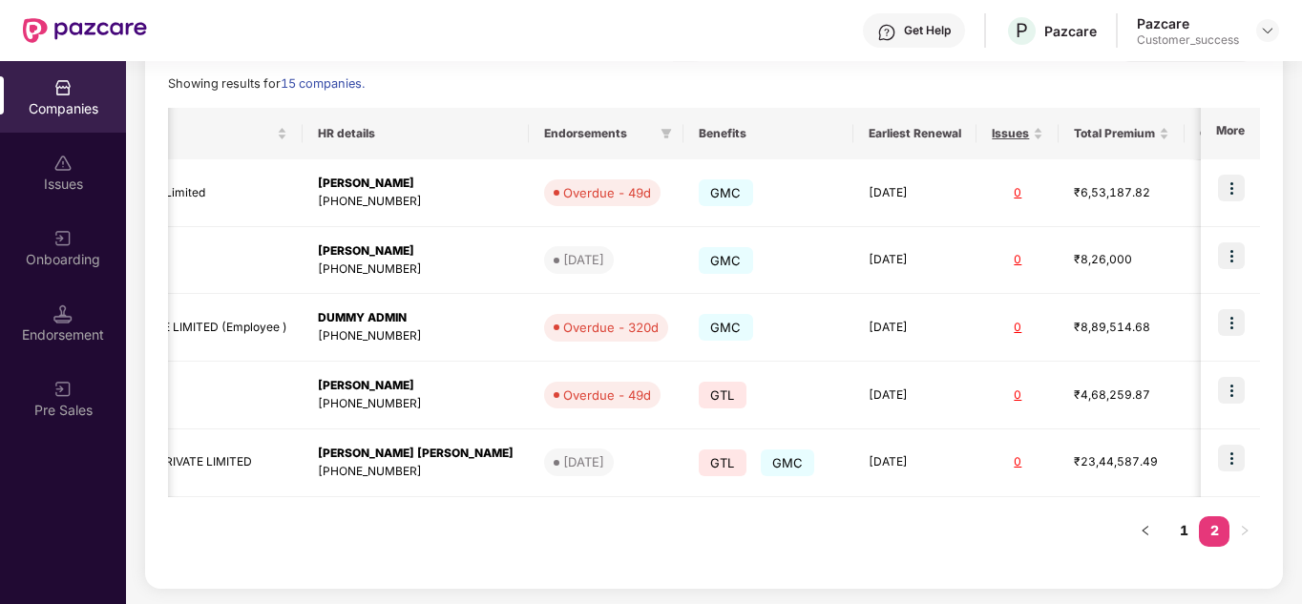
click at [967, 543] on div "Registered name Display name HR details Endorsements Benefits Earliest Renewal …" at bounding box center [714, 336] width 1092 height 457
click at [904, 543] on div "Registered name Display name HR details Endorsements Benefits Earliest Renewal …" at bounding box center [714, 336] width 1092 height 457
click at [671, 88] on div "Showing results for 15 companies." at bounding box center [714, 83] width 1092 height 19
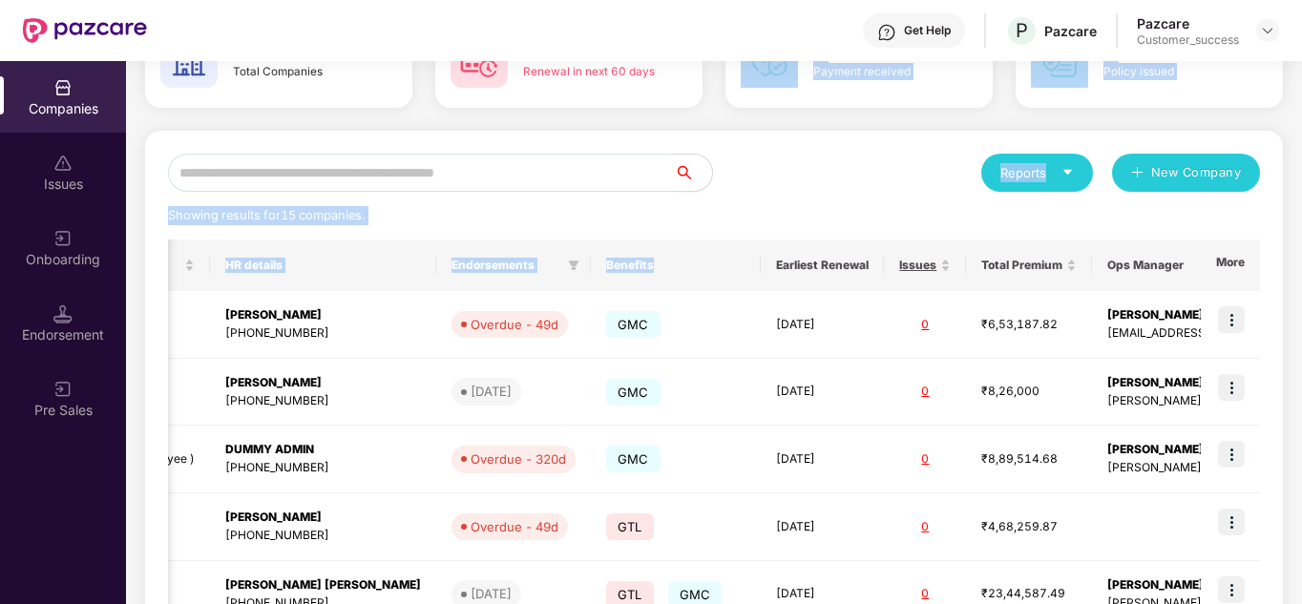
scroll to position [103, 0]
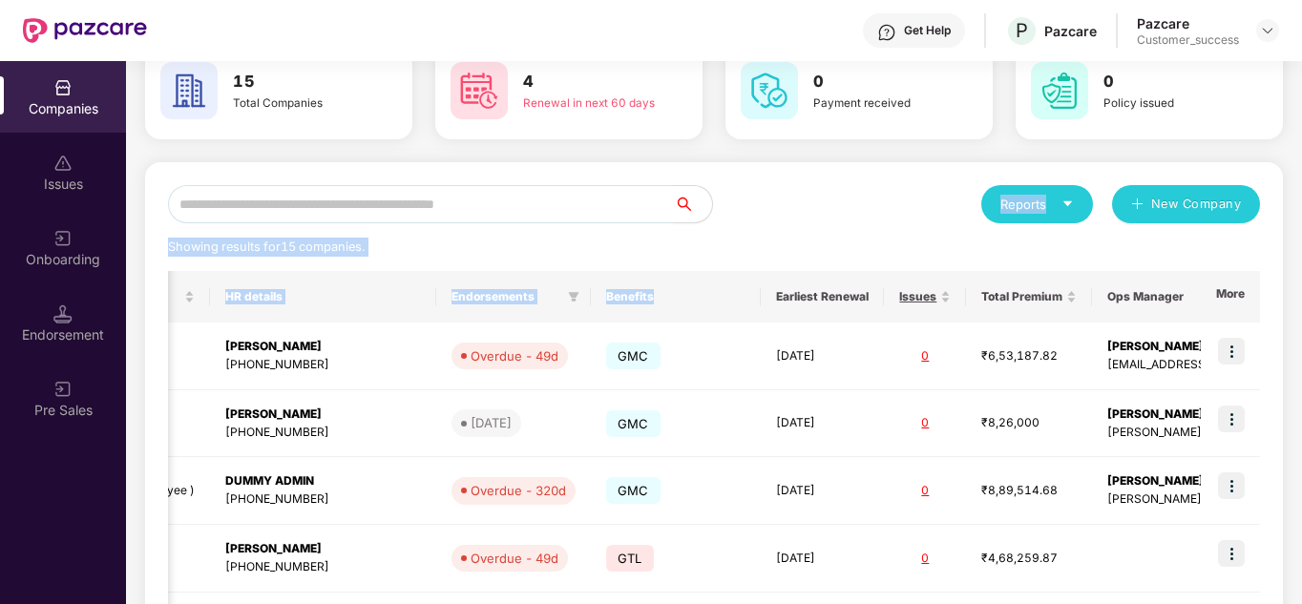
drag, startPoint x: 656, startPoint y: 137, endPoint x: 780, endPoint y: 207, distance: 142.8
click at [780, 207] on div "Reports New Company Showing results for 15 companies. Registered name Display n…" at bounding box center [714, 457] width 1092 height 544
click at [780, 207] on div "Reports New Company" at bounding box center [987, 204] width 546 height 38
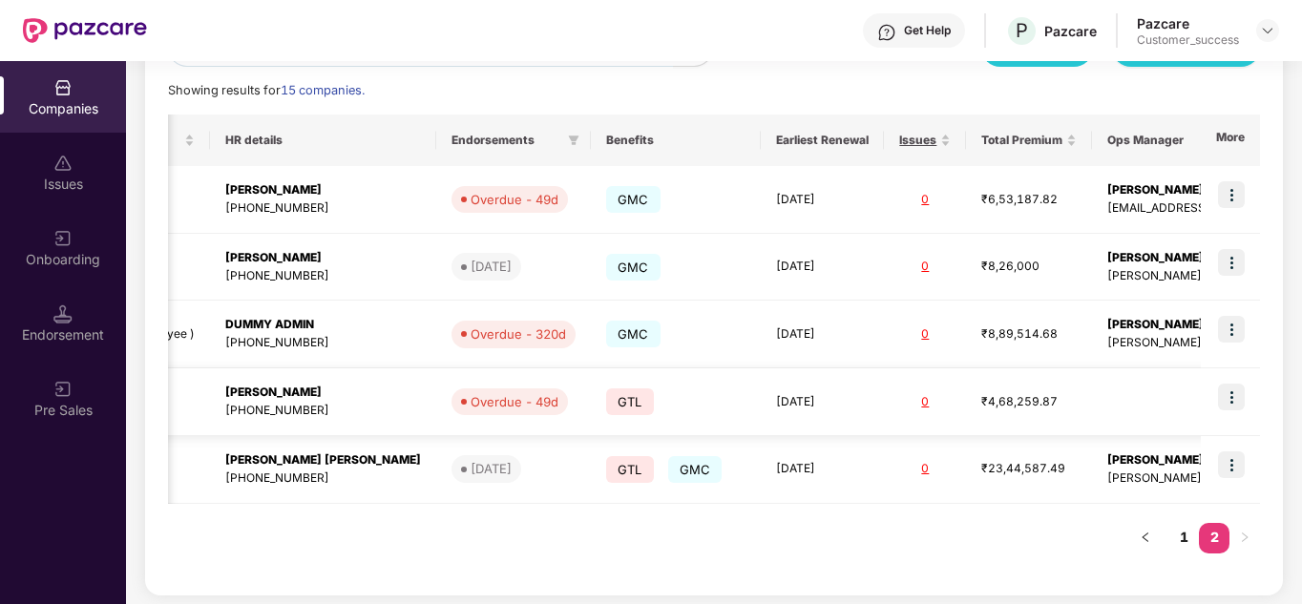
scroll to position [266, 0]
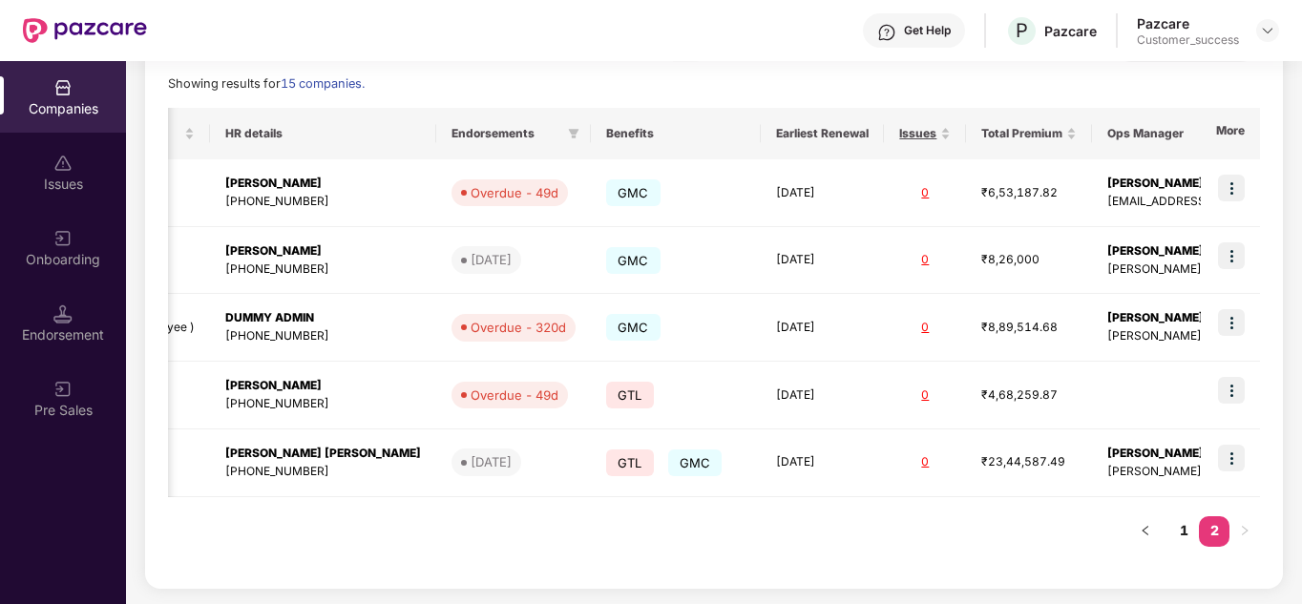
click at [692, 561] on div "Registered name Display name HR details Endorsements Benefits Earliest Renewal …" at bounding box center [714, 336] width 1092 height 457
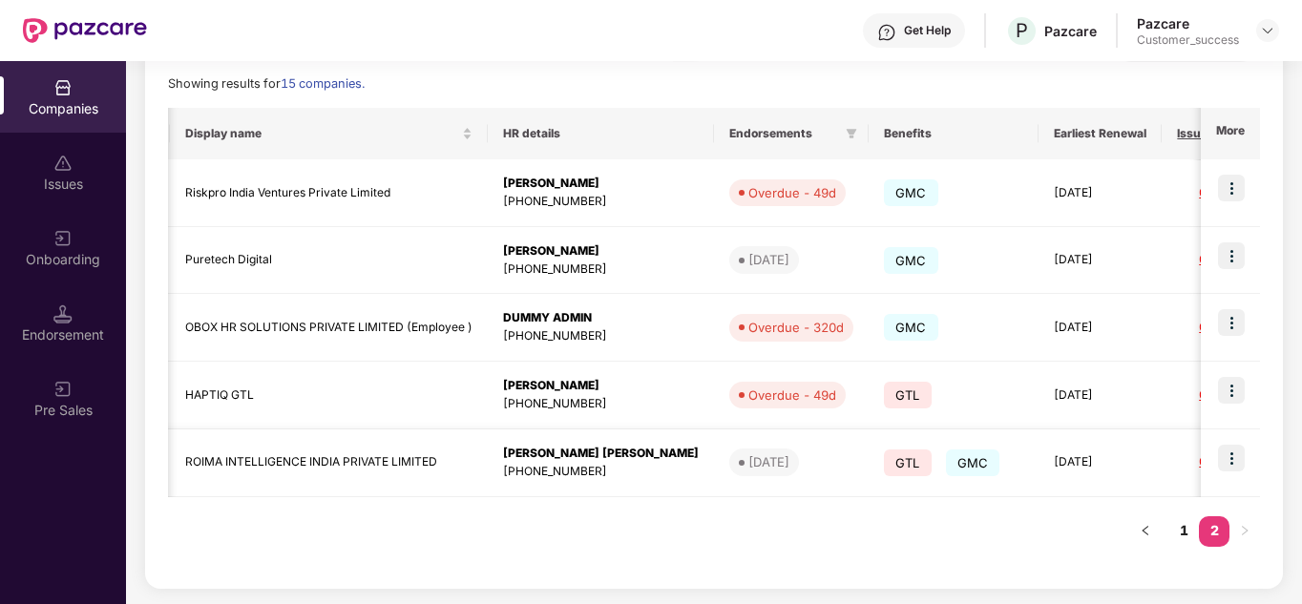
scroll to position [0, 284]
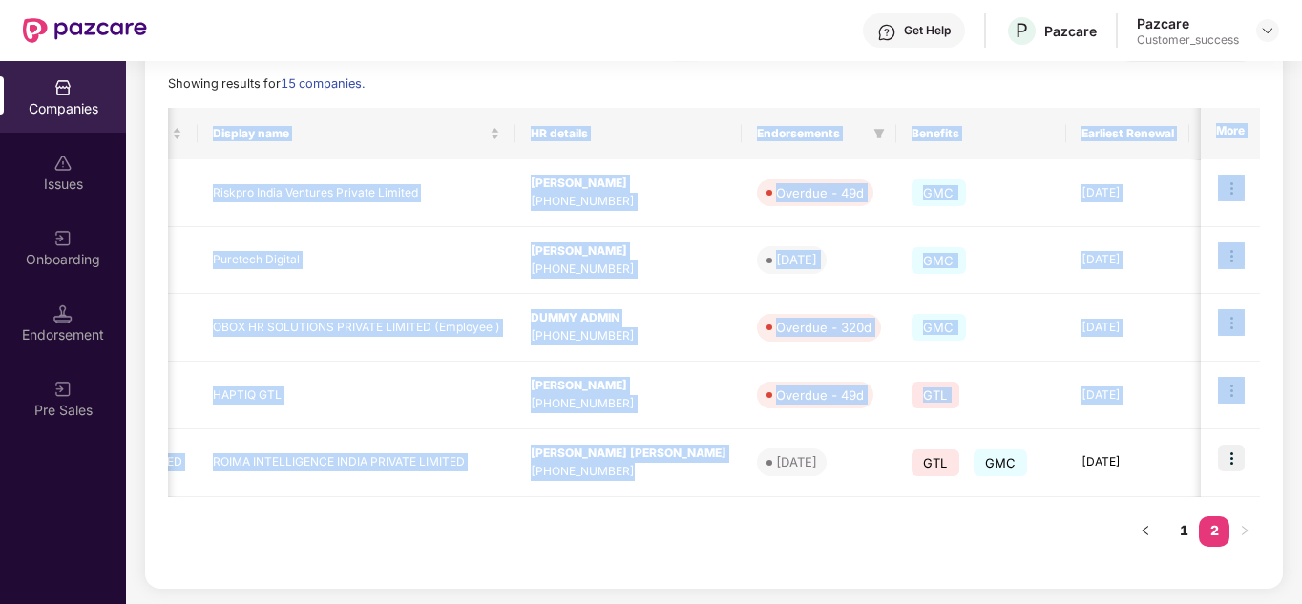
drag, startPoint x: 685, startPoint y: 436, endPoint x: 672, endPoint y: 561, distance: 125.7
click at [672, 561] on div "Registered name Display name HR details Endorsements Benefits Earliest Renewal …" at bounding box center [714, 336] width 1092 height 457
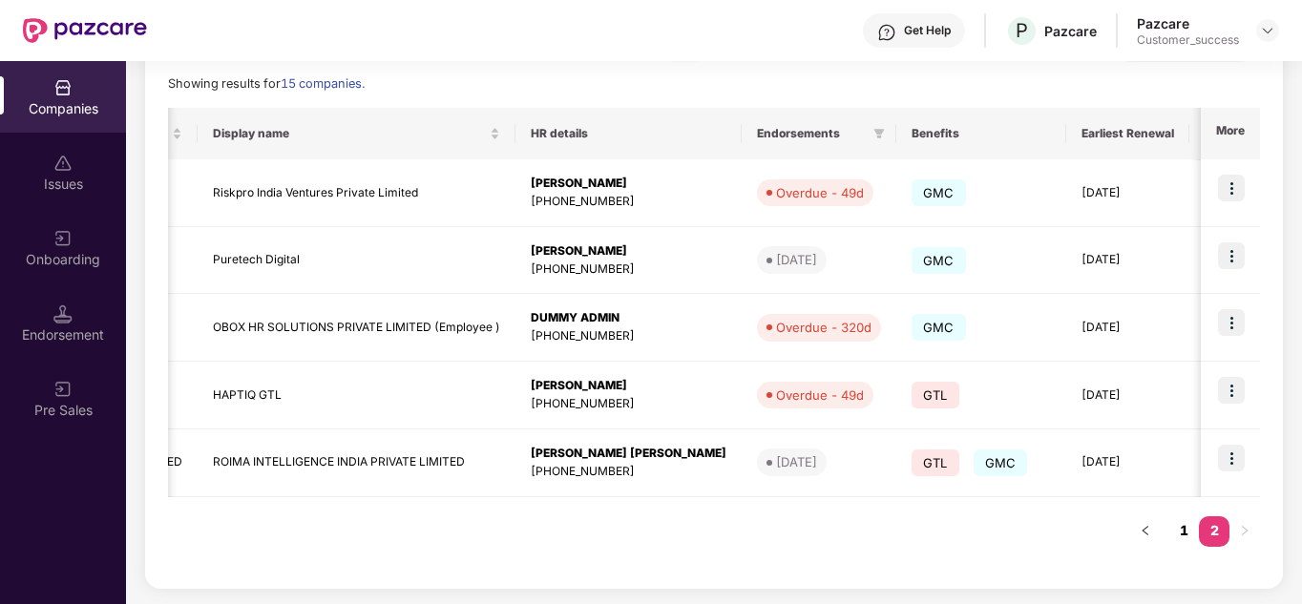
drag, startPoint x: 1201, startPoint y: 533, endPoint x: 1189, endPoint y: 536, distance: 12.7
click at [1182, 538] on link "1" at bounding box center [1184, 531] width 31 height 29
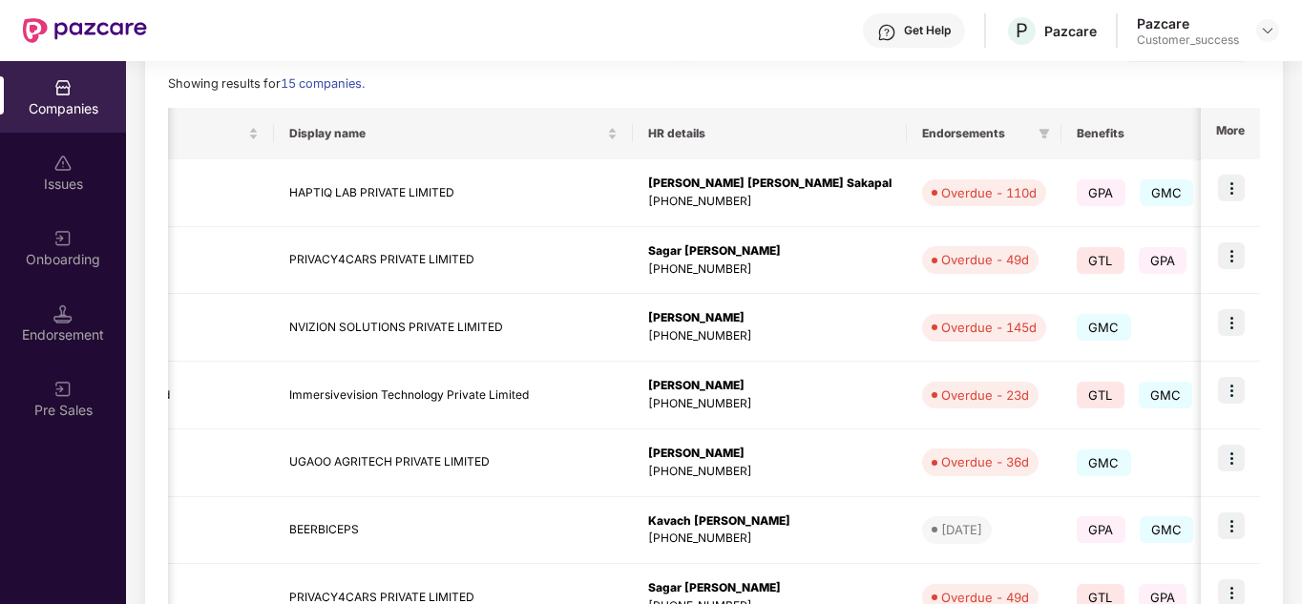
click at [853, 101] on div "Reports New Company Showing results for 15 companies. Registered name Display n…" at bounding box center [714, 462] width 1092 height 881
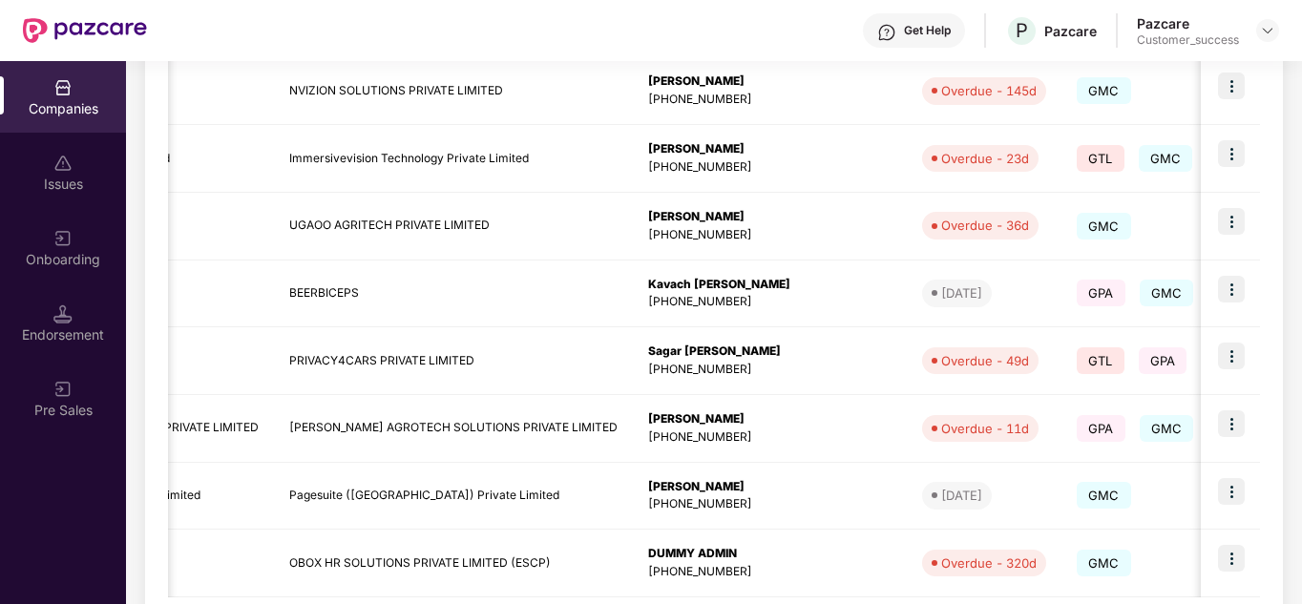
scroll to position [603, 0]
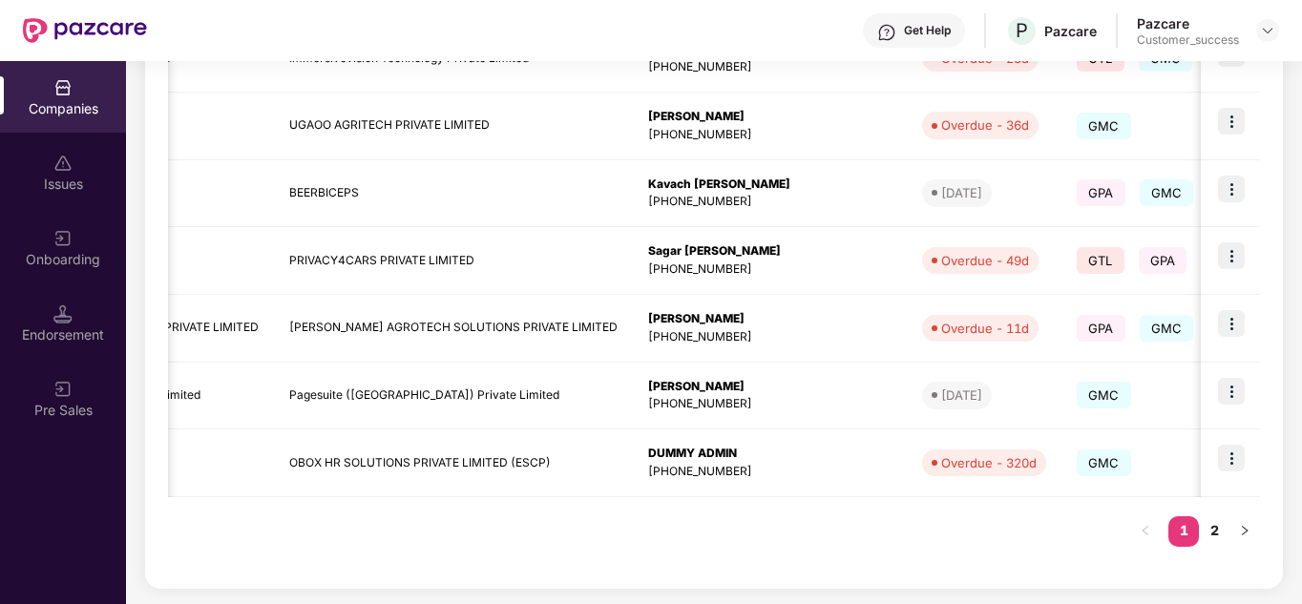
click at [529, 556] on div "Registered name Display name HR details Endorsements Benefits Earliest Renewal …" at bounding box center [714, 168] width 1092 height 795
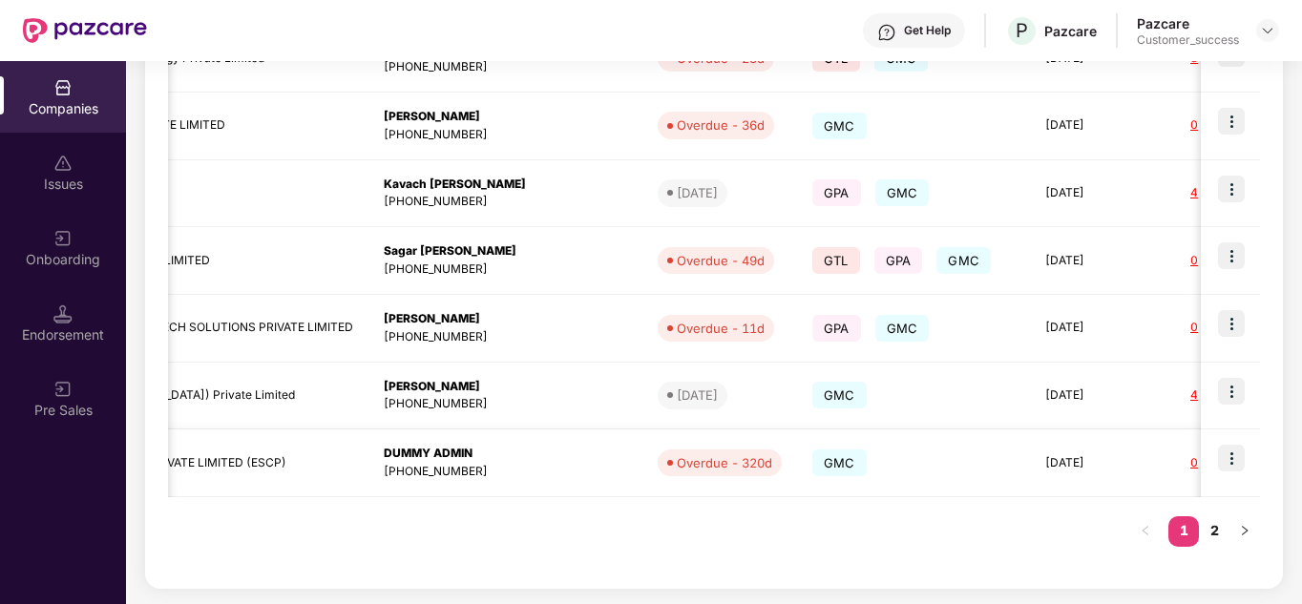
scroll to position [0, 551]
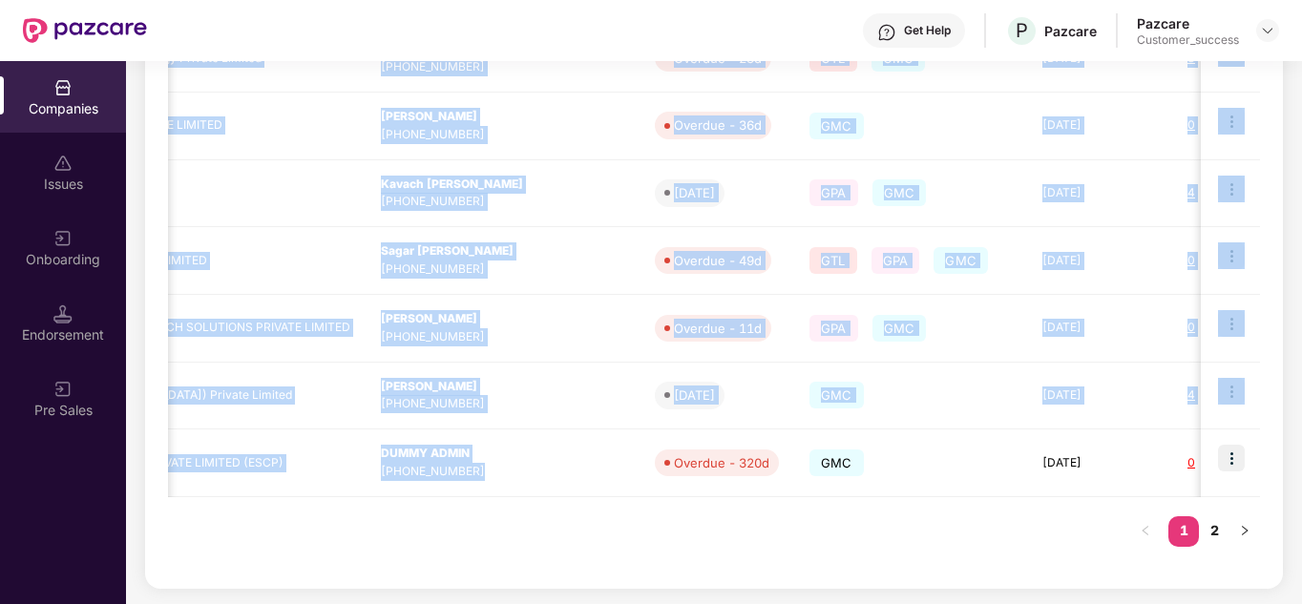
drag, startPoint x: 589, startPoint y: 431, endPoint x: 645, endPoint y: 531, distance: 115.0
click at [645, 531] on div "Registered name Display name HR details Endorsements Benefits Earliest Renewal …" at bounding box center [714, 168] width 1092 height 795
click at [699, 529] on div "Registered name Display name HR details Endorsements Benefits Earliest Renewal …" at bounding box center [714, 168] width 1092 height 795
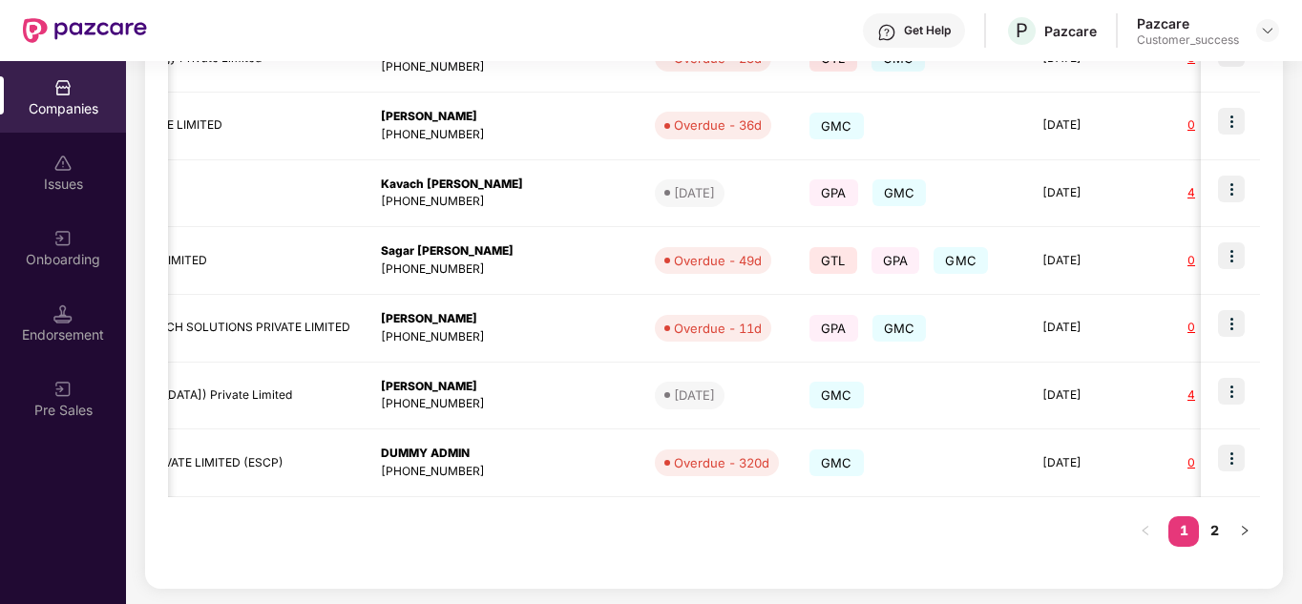
click at [770, 523] on div "Registered name Display name HR details Endorsements Benefits Earliest Renewal …" at bounding box center [714, 168] width 1092 height 795
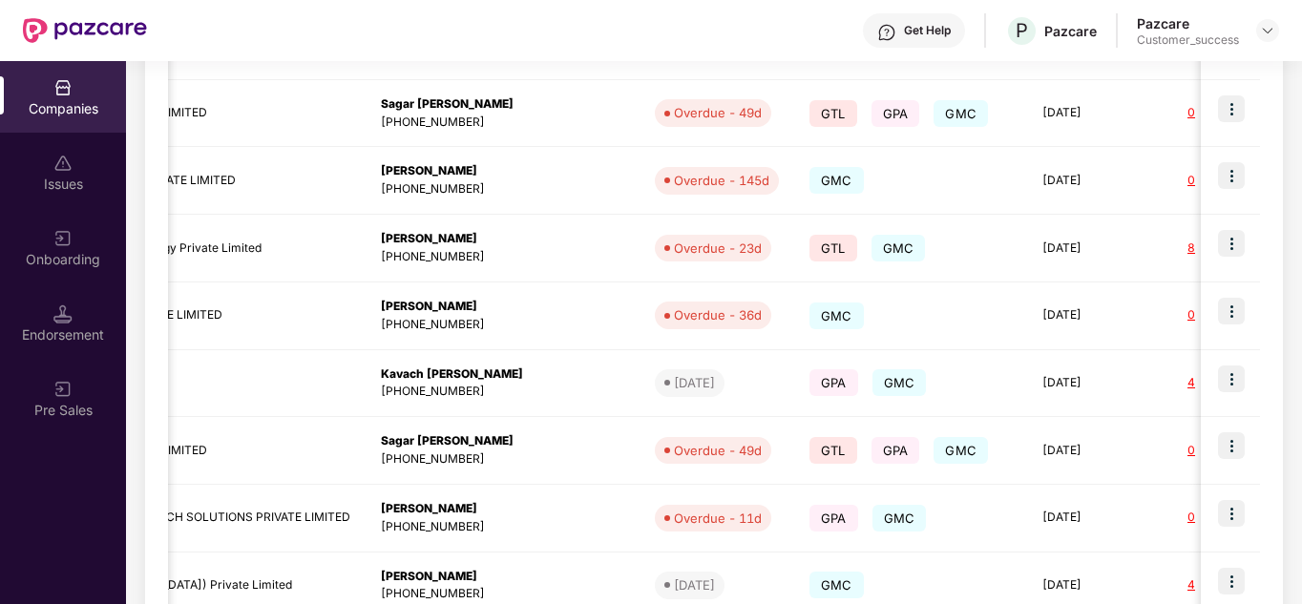
scroll to position [603, 0]
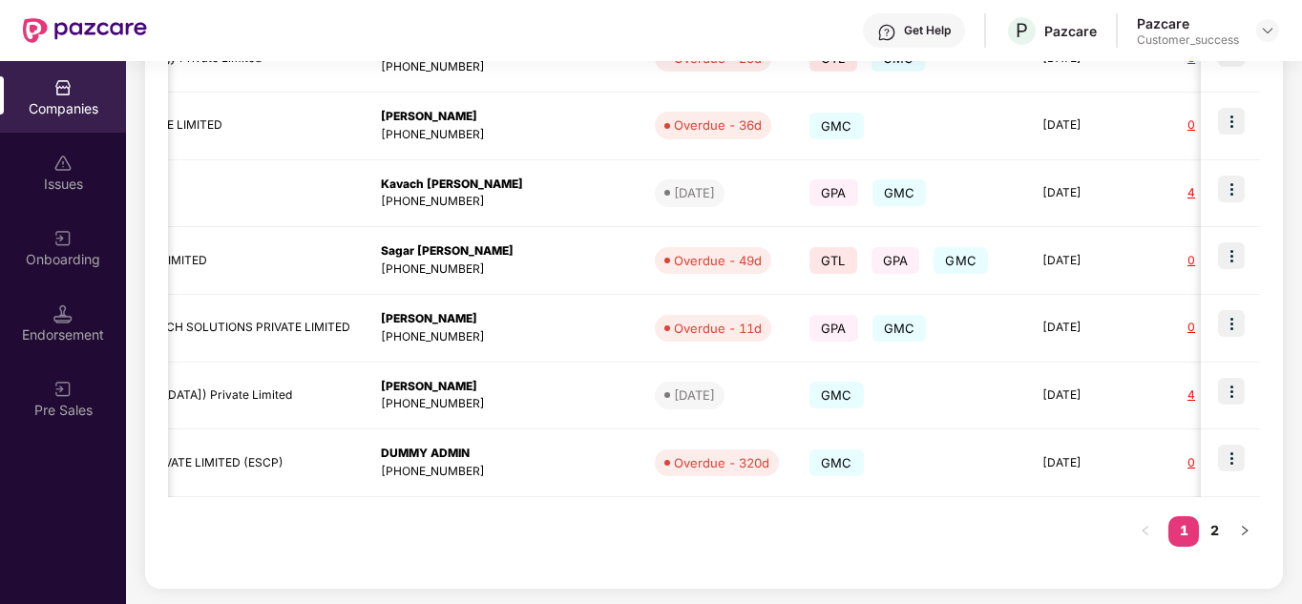
click at [795, 497] on div "Registered name Display name HR details Endorsements Benefits Earliest Renewal …" at bounding box center [714, 168] width 1092 height 795
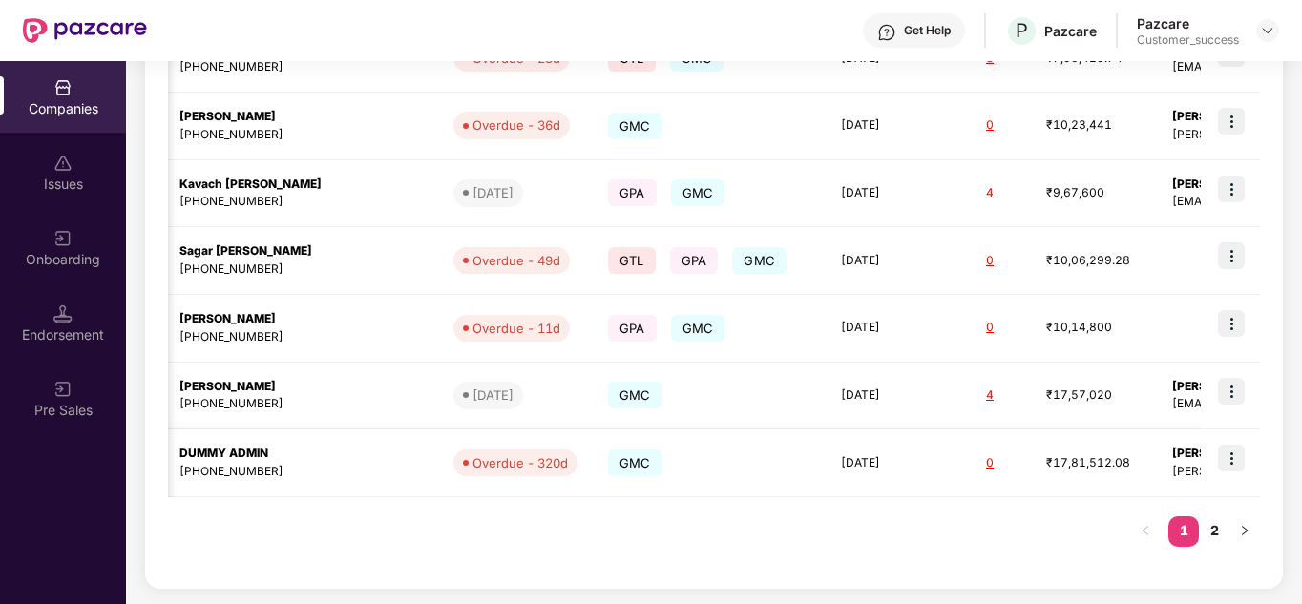
scroll to position [0, 767]
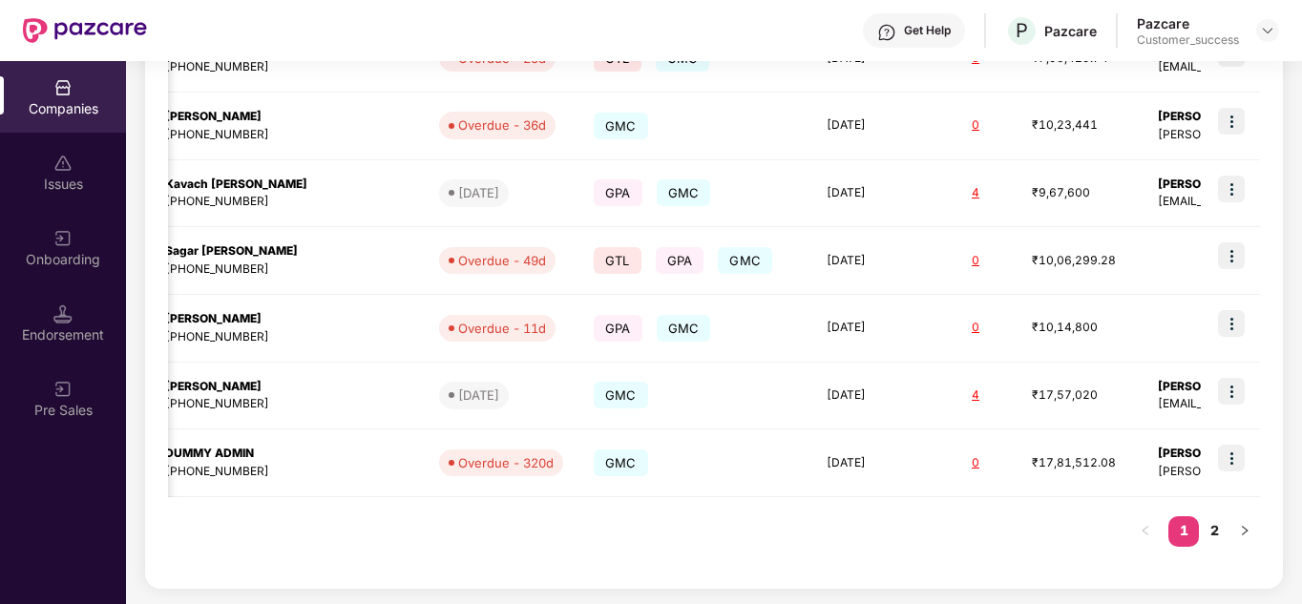
drag, startPoint x: 804, startPoint y: 479, endPoint x: 801, endPoint y: 539, distance: 59.3
click at [801, 539] on div "Registered name Display name HR details Endorsements Benefits Earliest Renewal …" at bounding box center [714, 168] width 1092 height 795
click at [768, 540] on div "Registered name Display name HR details Endorsements Benefits Earliest Renewal …" at bounding box center [714, 168] width 1092 height 795
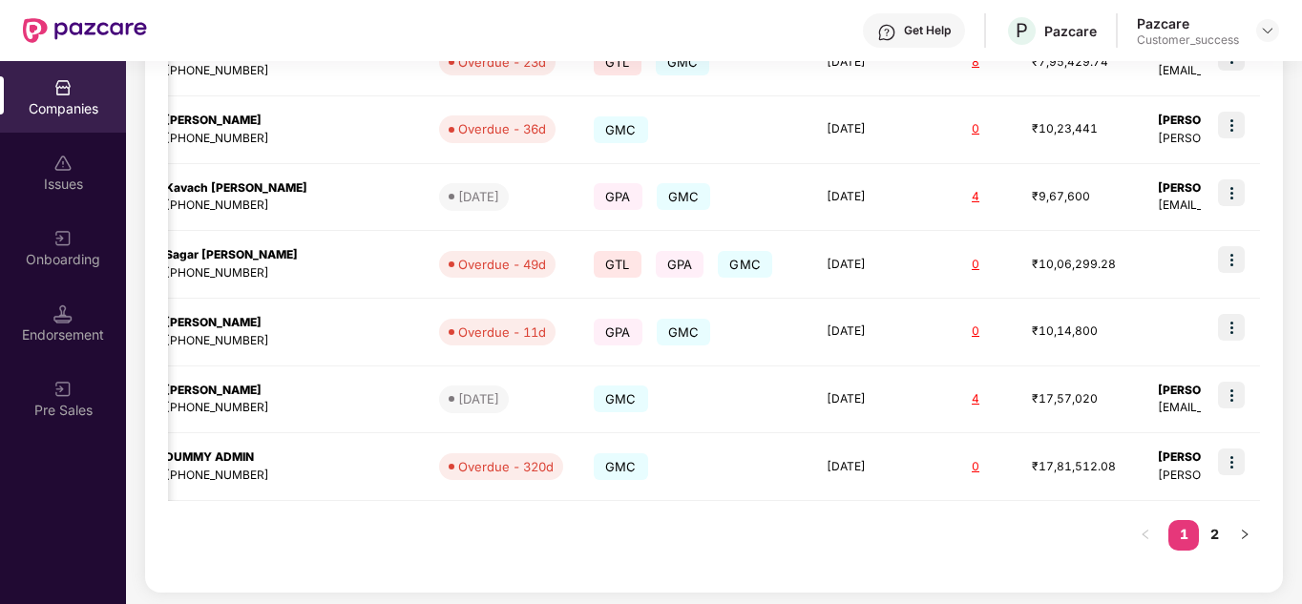
scroll to position [603, 0]
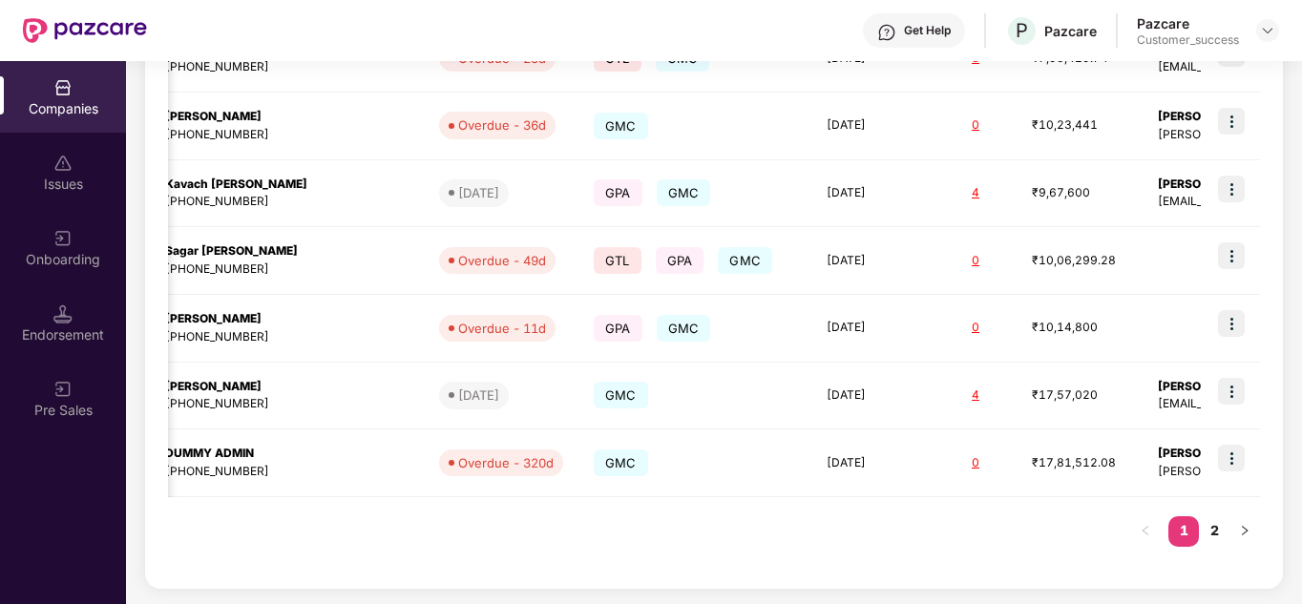
click at [594, 503] on div "Registered name Display name HR details Endorsements Benefits Earliest Renewal …" at bounding box center [714, 168] width 1092 height 795
click at [714, 539] on div "Registered name Display name HR details Endorsements Benefits Earliest Renewal …" at bounding box center [714, 168] width 1092 height 795
click at [641, 506] on div "Registered name Display name HR details Endorsements Benefits Earliest Renewal …" at bounding box center [714, 168] width 1092 height 795
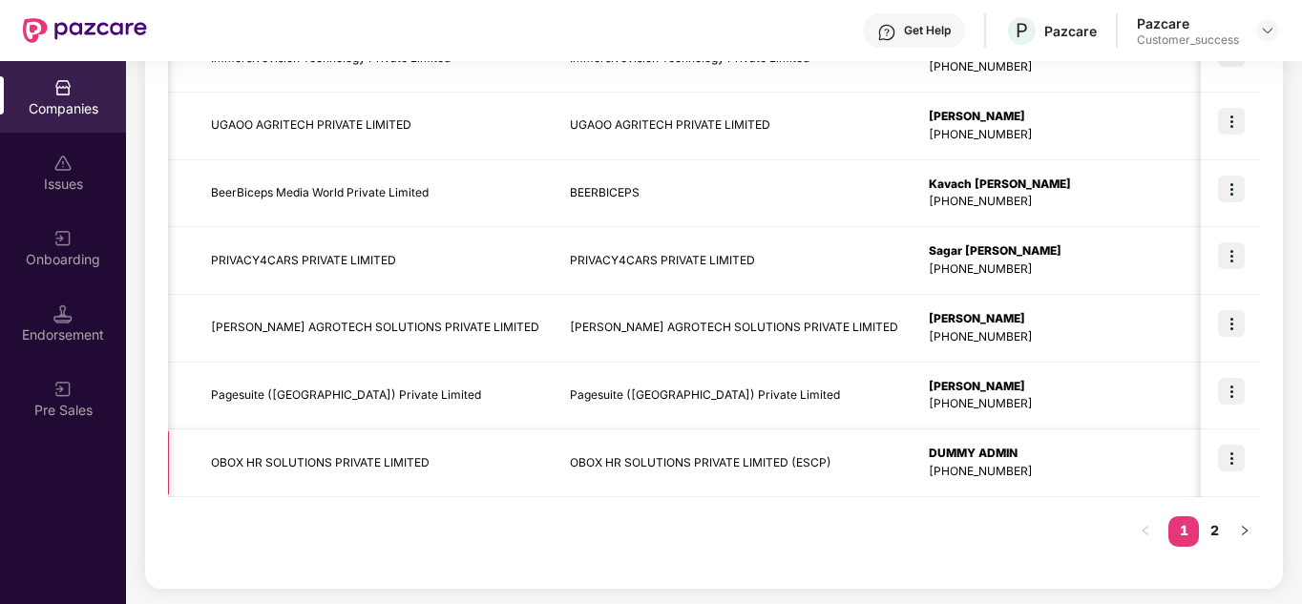
scroll to position [0, 0]
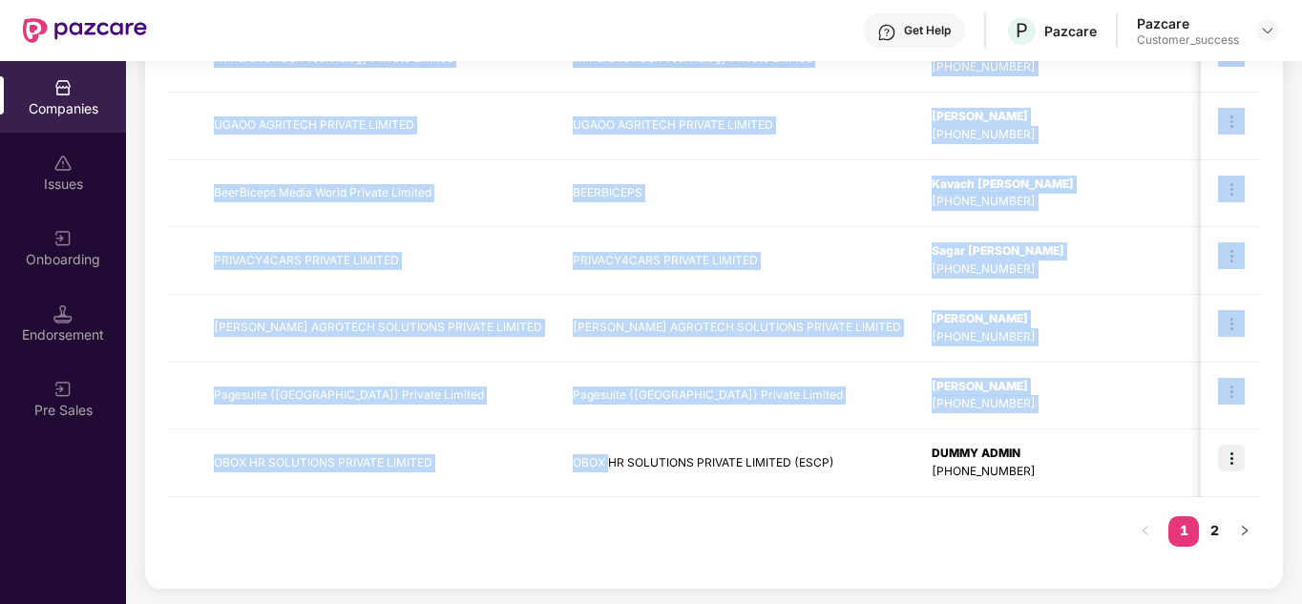
drag, startPoint x: 592, startPoint y: 470, endPoint x: 568, endPoint y: 544, distance: 78.2
click at [568, 544] on div "Registered name Display name HR details Endorsements Benefits Earliest Renewal …" at bounding box center [714, 168] width 1092 height 795
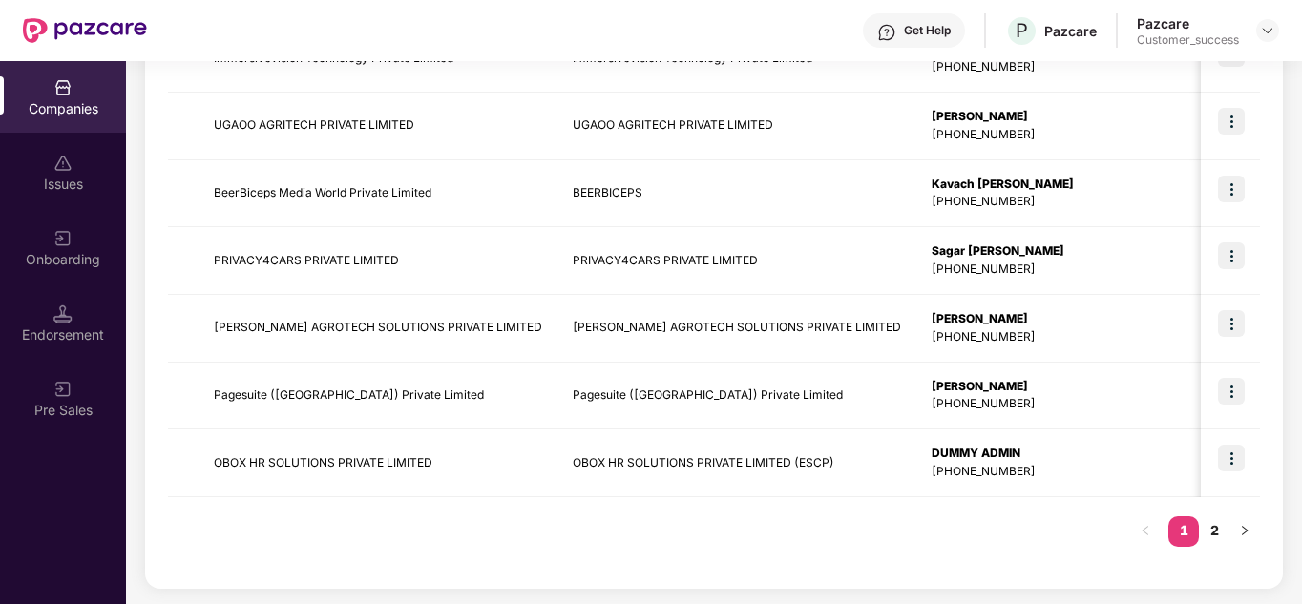
scroll to position [0, 2]
click at [633, 542] on div "Registered name Display name HR details Endorsements Benefits Earliest Renewal …" at bounding box center [714, 168] width 1092 height 795
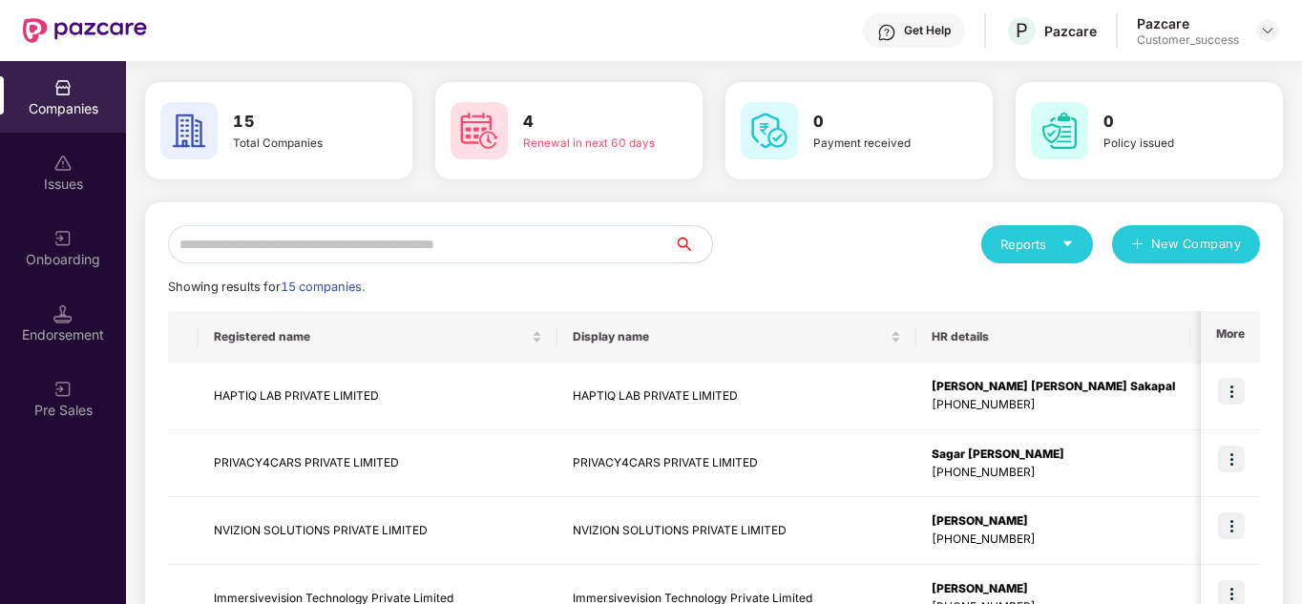
scroll to position [0, 0]
